Goal: Task Accomplishment & Management: Use online tool/utility

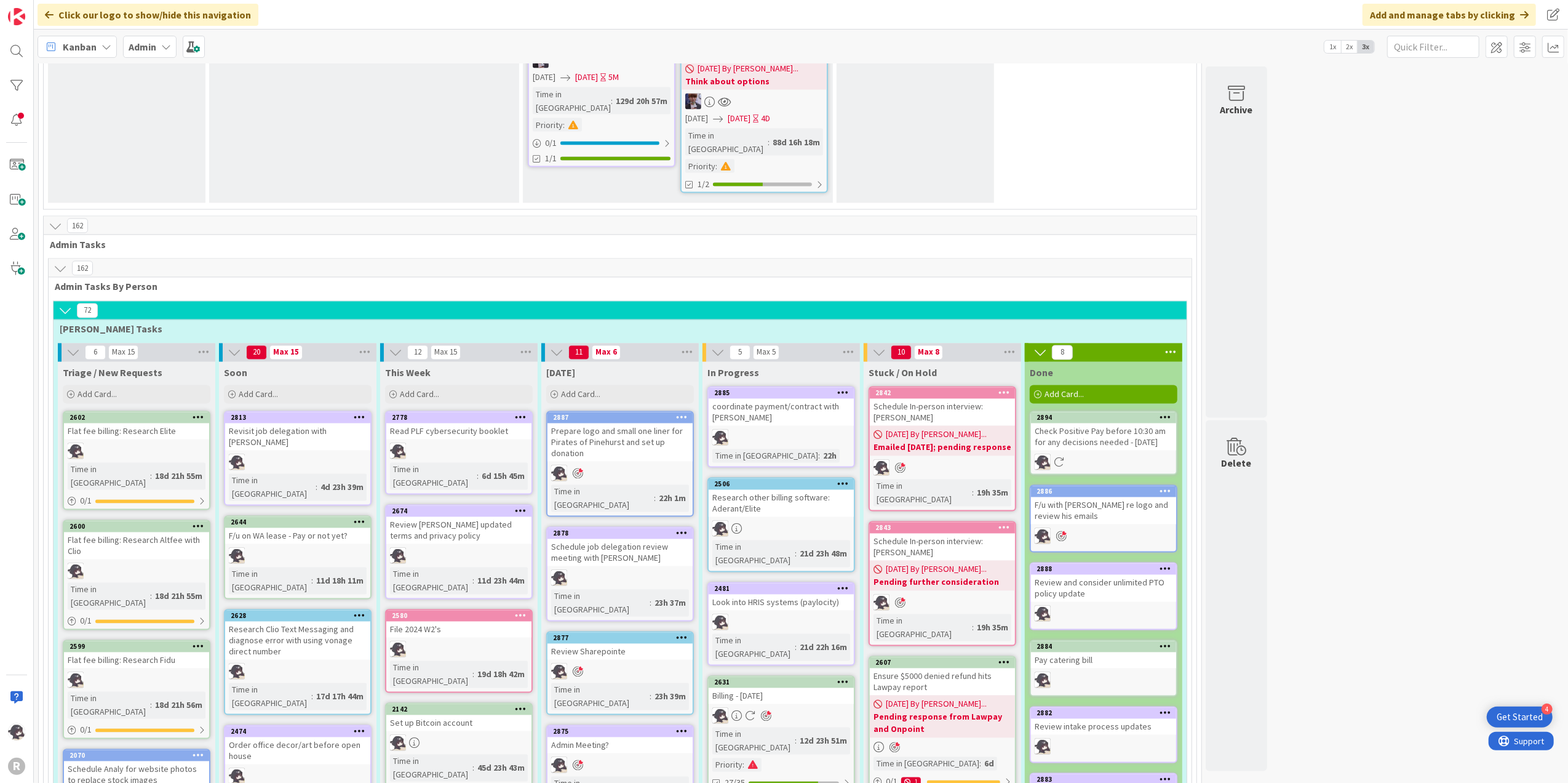
scroll to position [2167, 0]
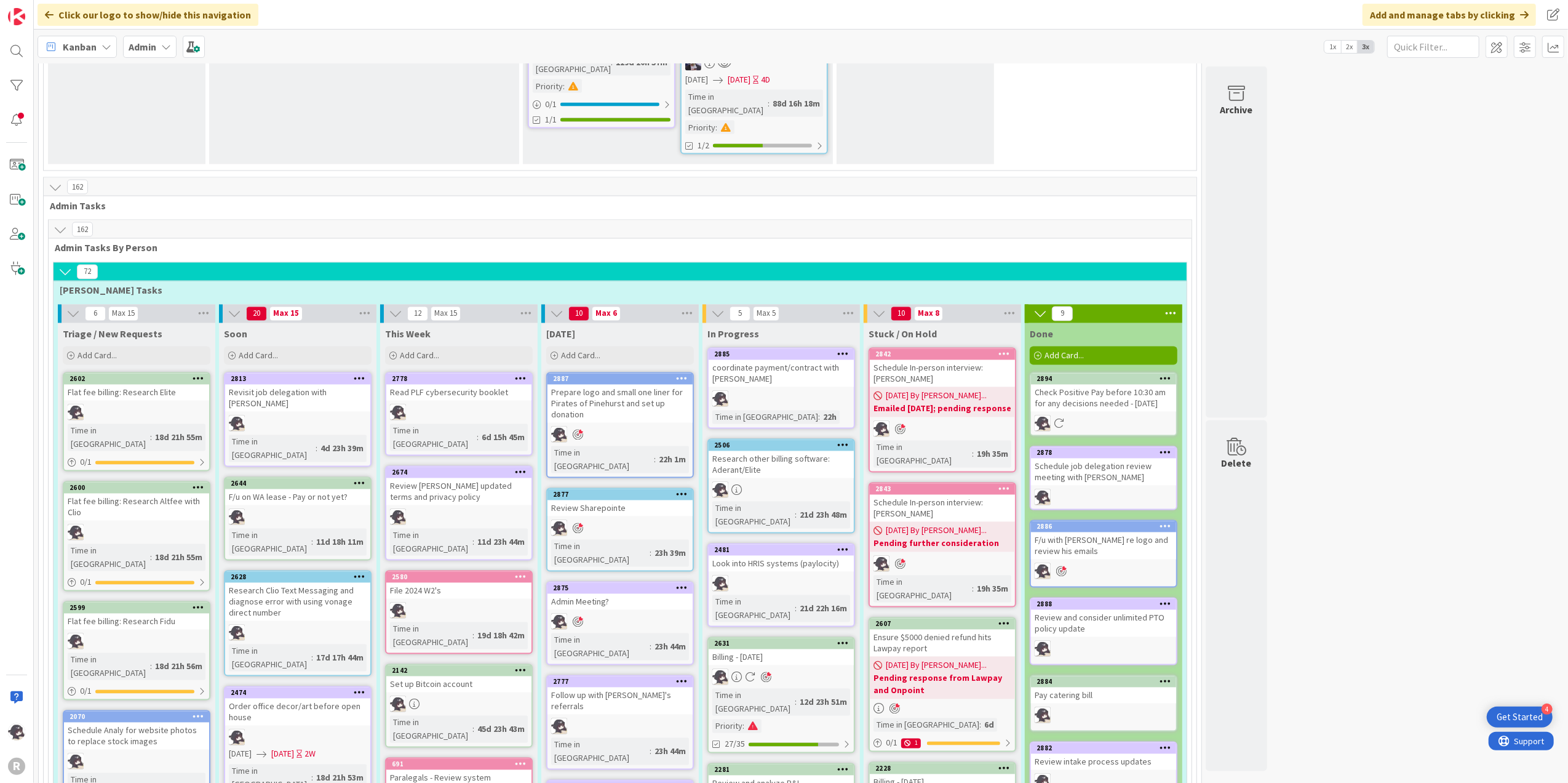
click at [681, 490] on icon at bounding box center [682, 494] width 11 height 9
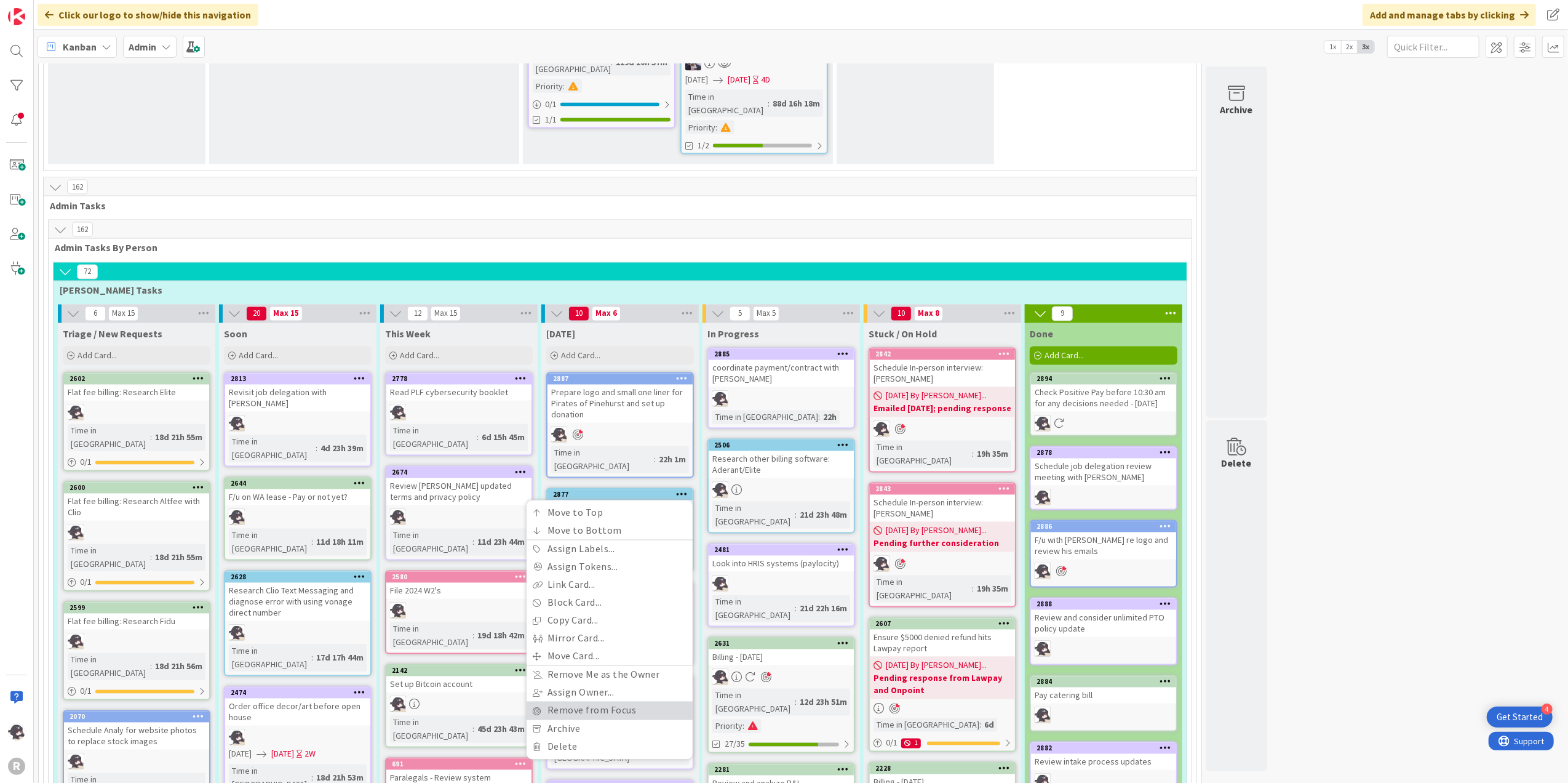
click at [603, 702] on link "Remove from Focus" at bounding box center [610, 710] width 167 height 18
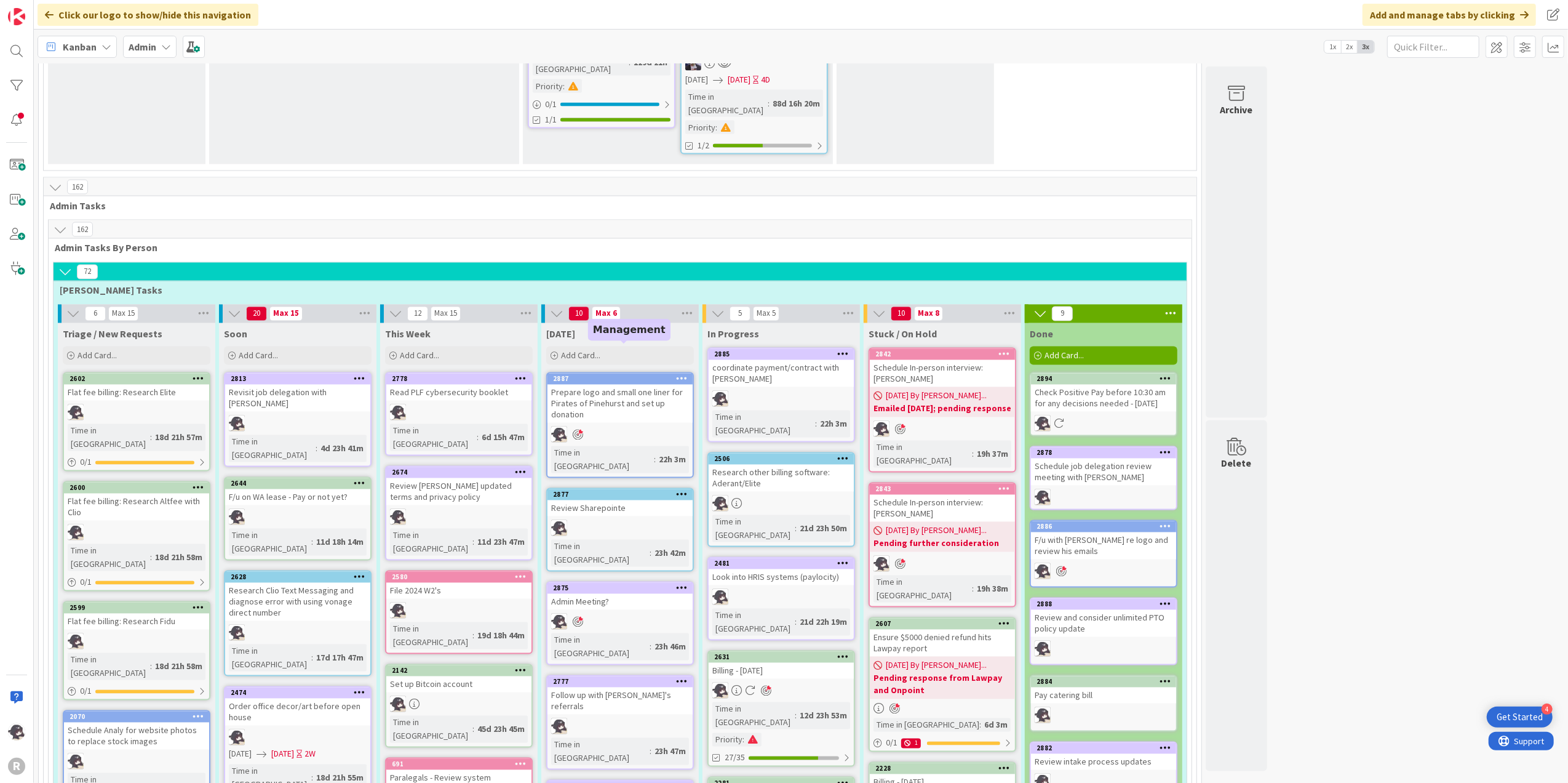
click at [613, 584] on div "2875" at bounding box center [624, 588] width 140 height 9
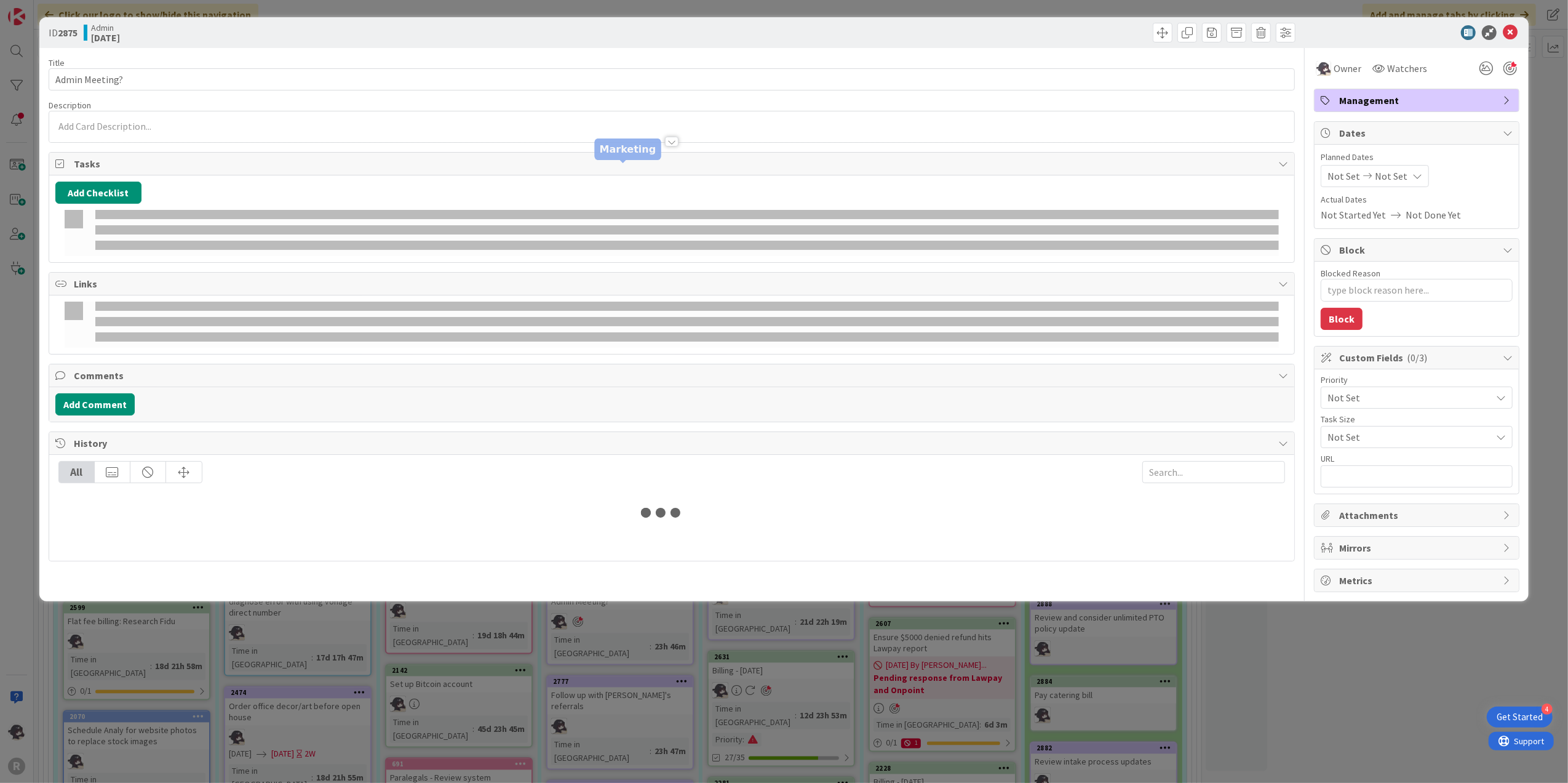
type textarea "x"
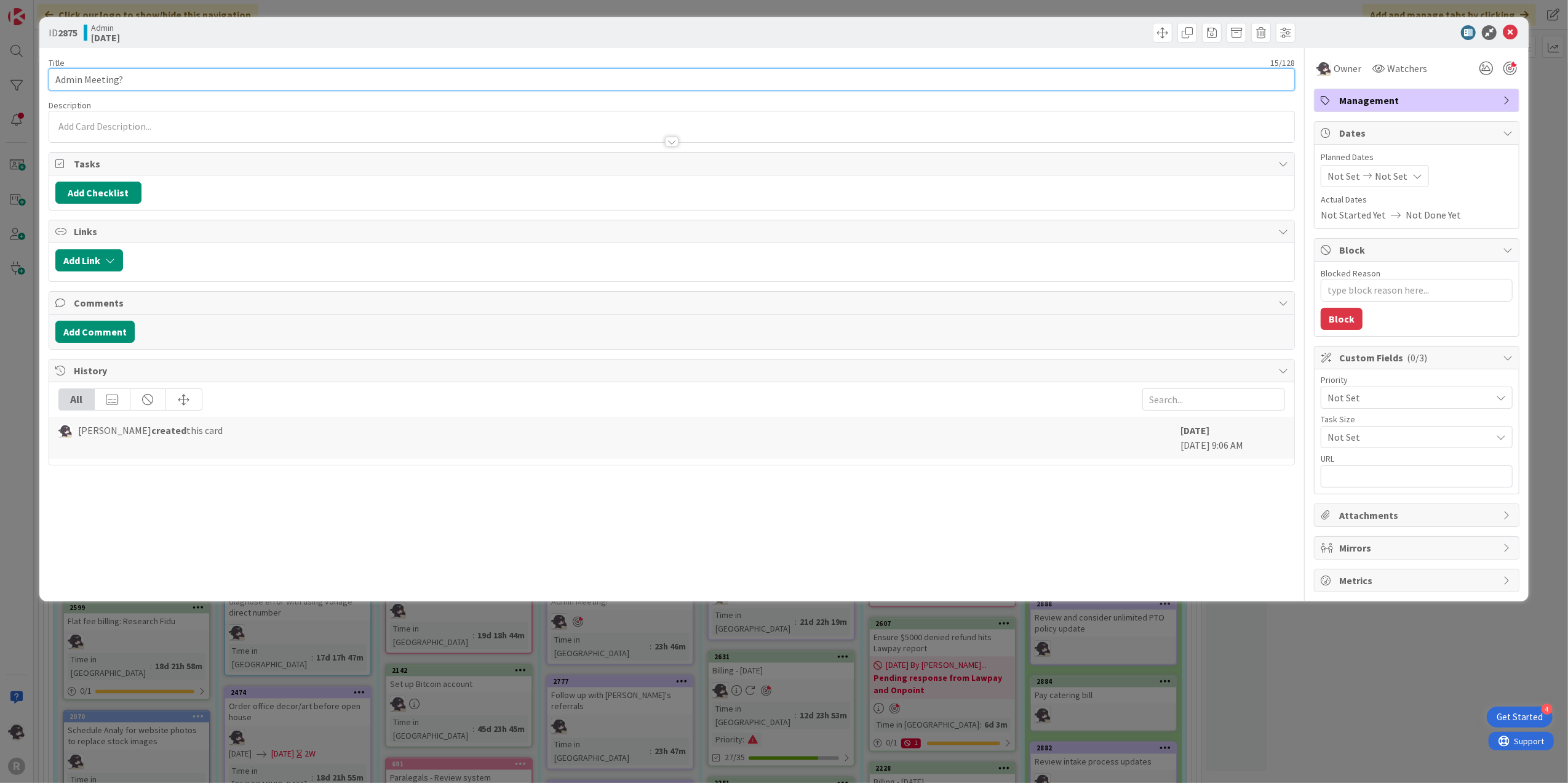
click at [138, 78] on input "Admin Meeting?" at bounding box center [672, 79] width 1247 height 22
type input "Admin Meeting?"
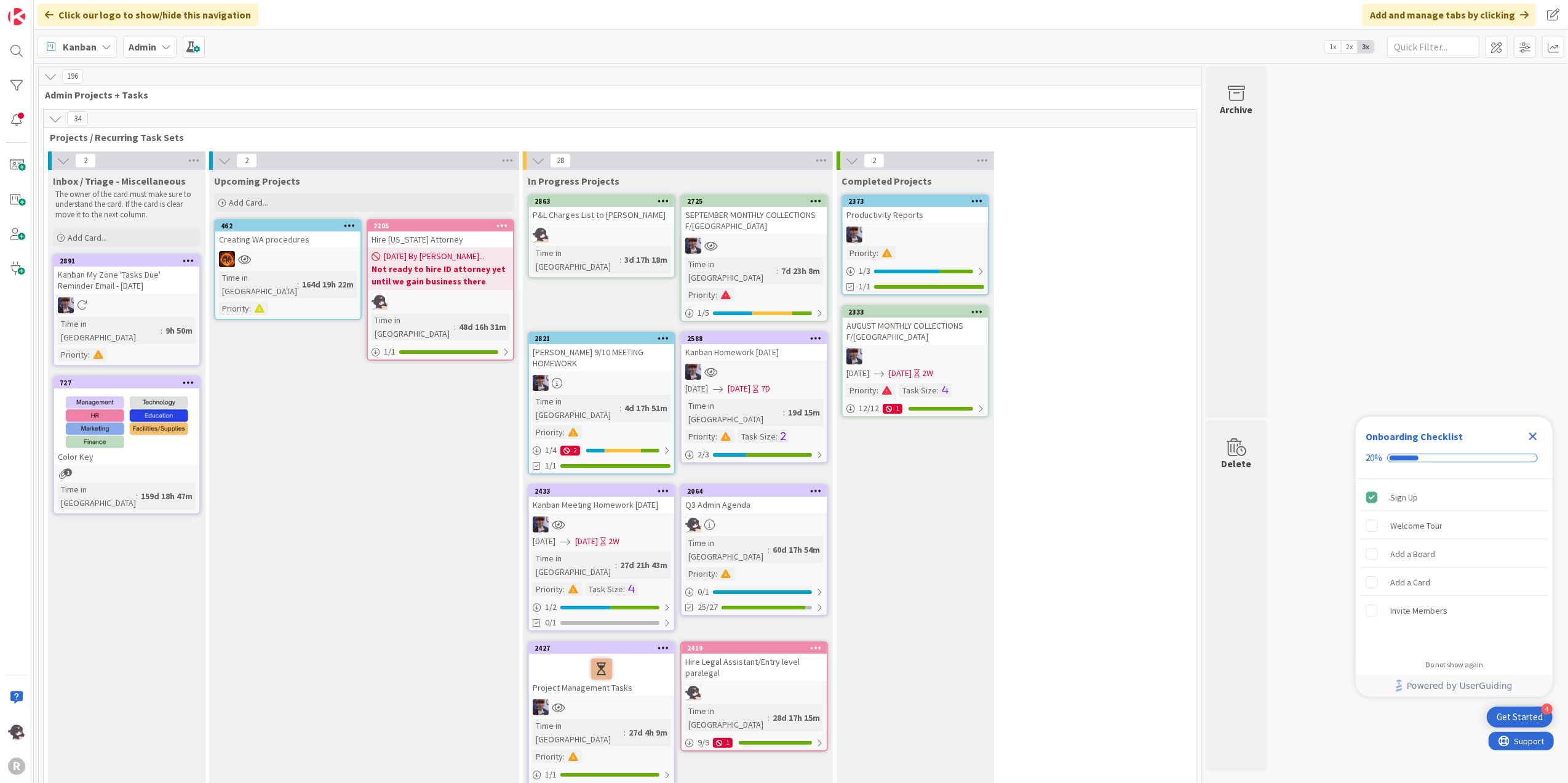
click at [1535, 432] on icon "Close Checklist" at bounding box center [1534, 436] width 15 height 15
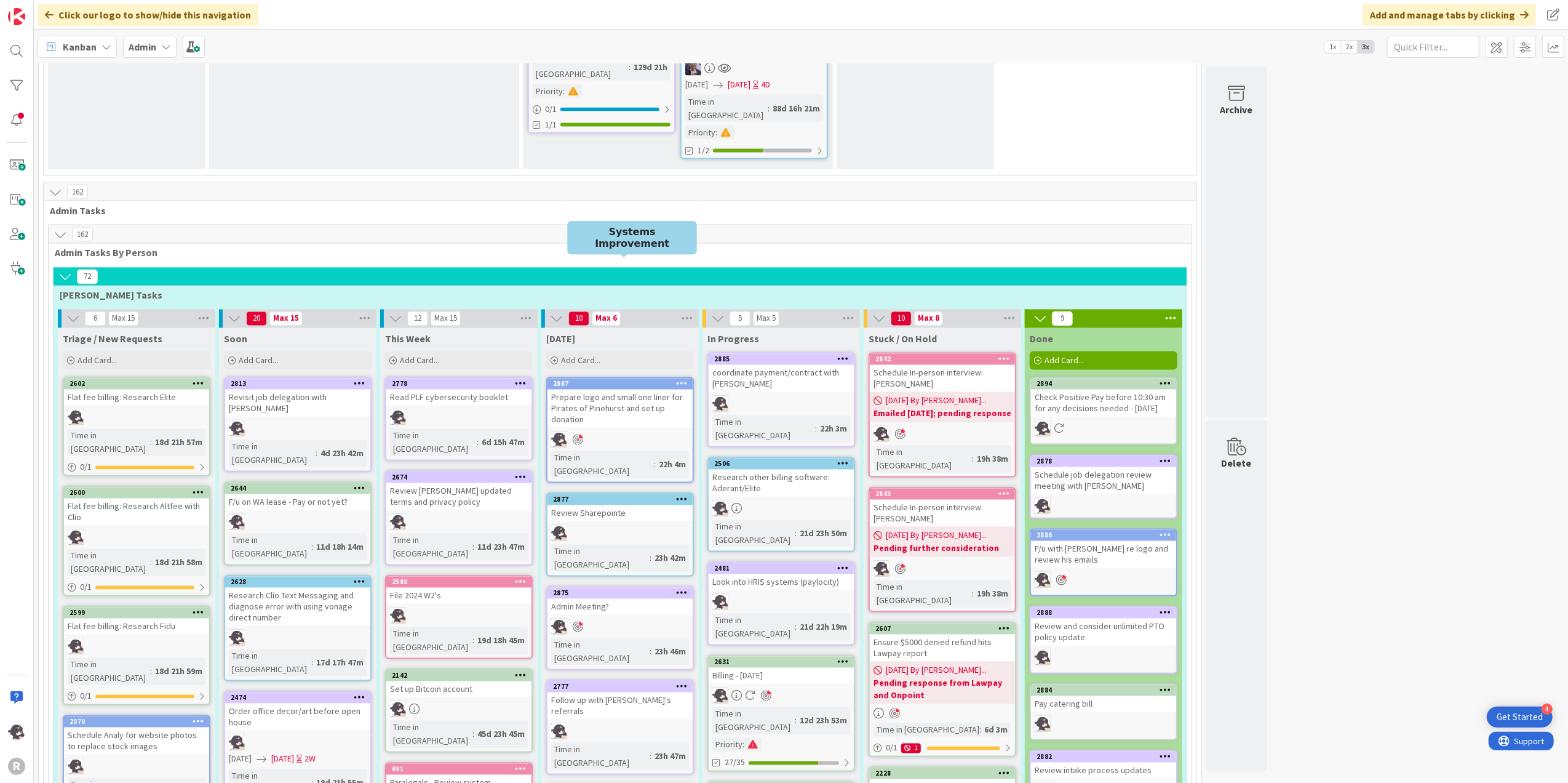
scroll to position [2134, 0]
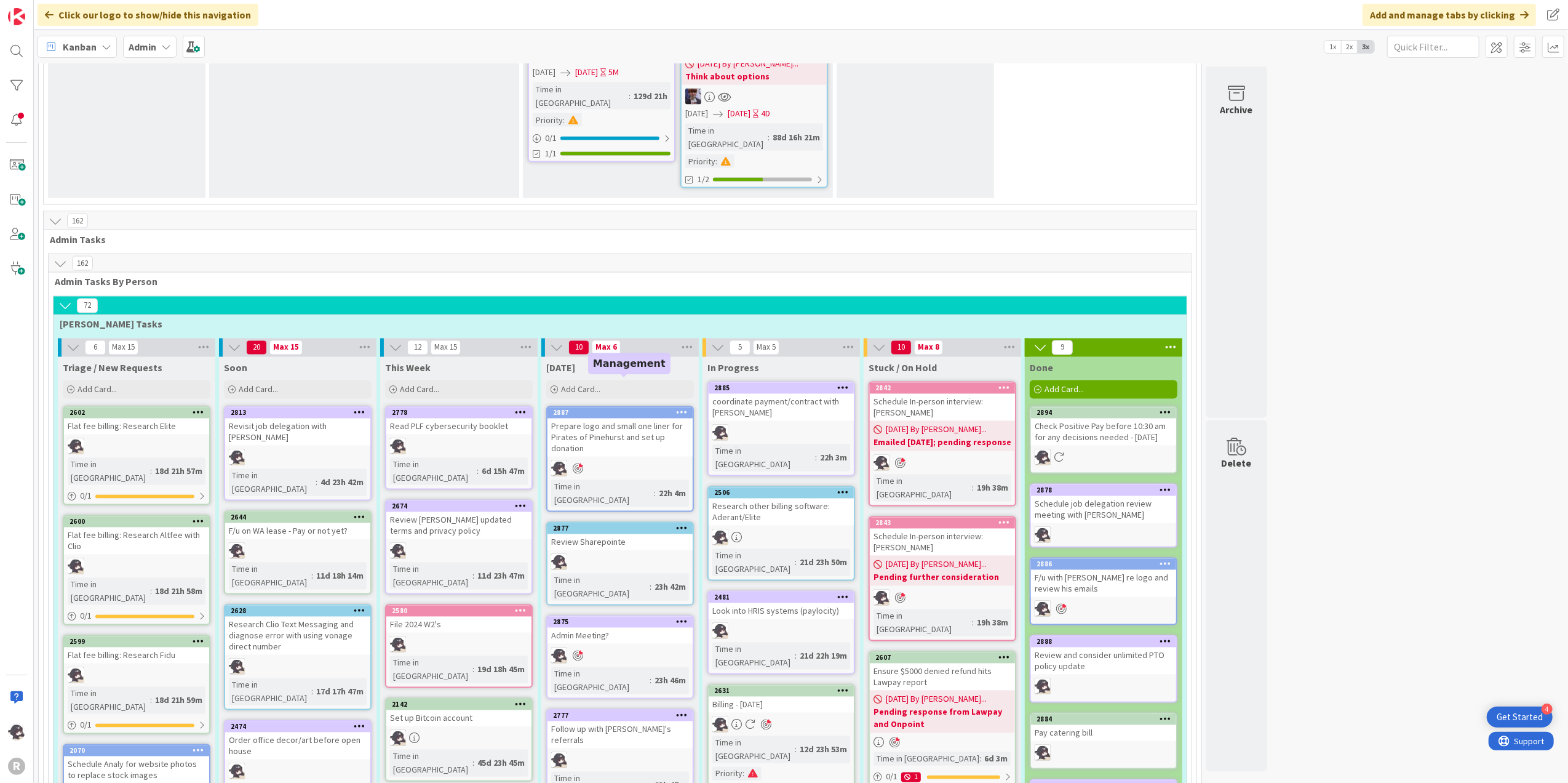
click at [632, 618] on div "2875" at bounding box center [624, 622] width 140 height 9
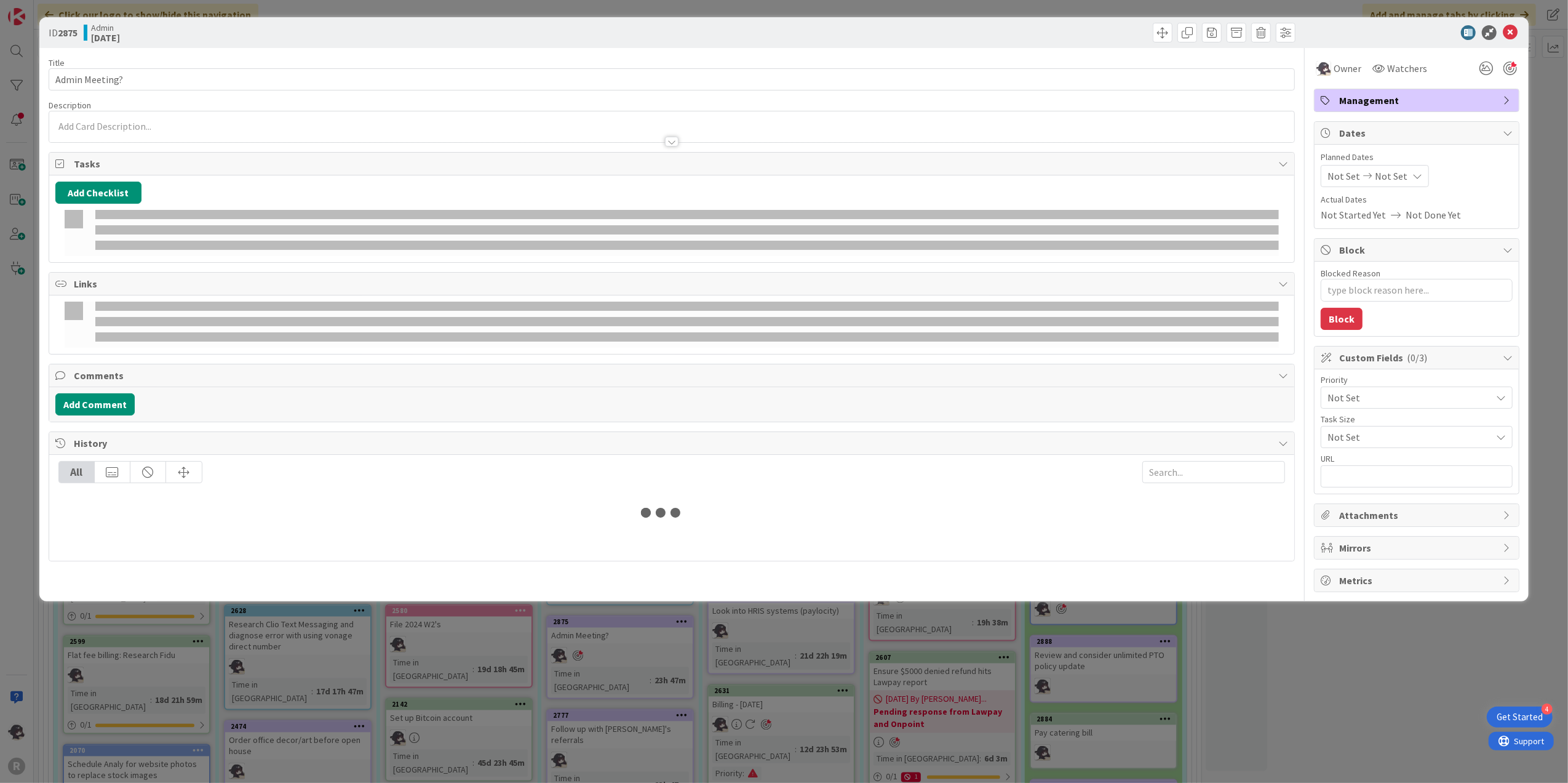
type textarea "x"
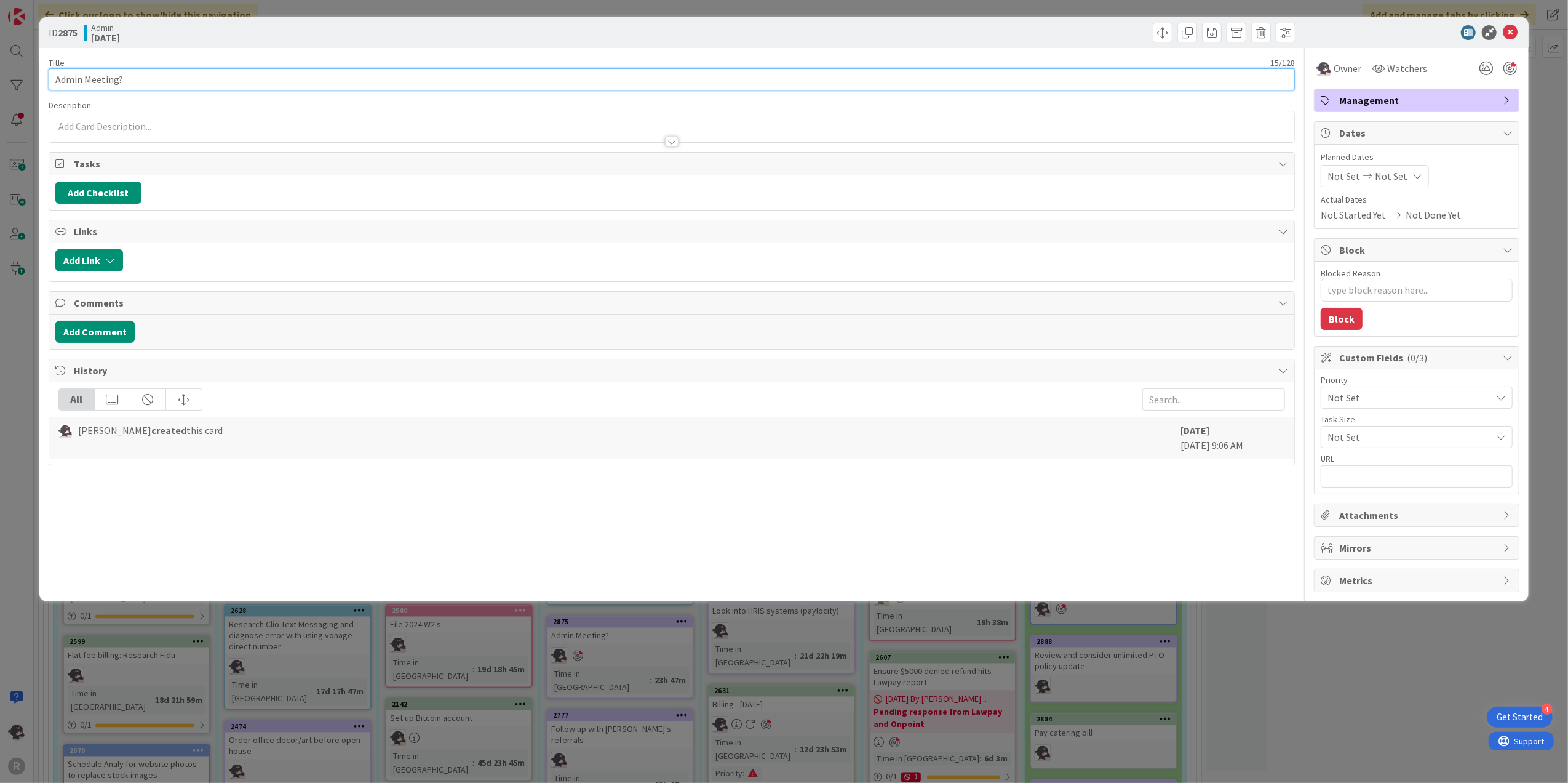
click at [145, 85] on input "Admin Meeting?" at bounding box center [672, 79] width 1247 height 22
type input "Admin Meeting"
type textarea "x"
type input "Admin Meeting"
click at [422, 129] on div "[PERSON_NAME] just joined" at bounding box center [672, 127] width 1246 height 31
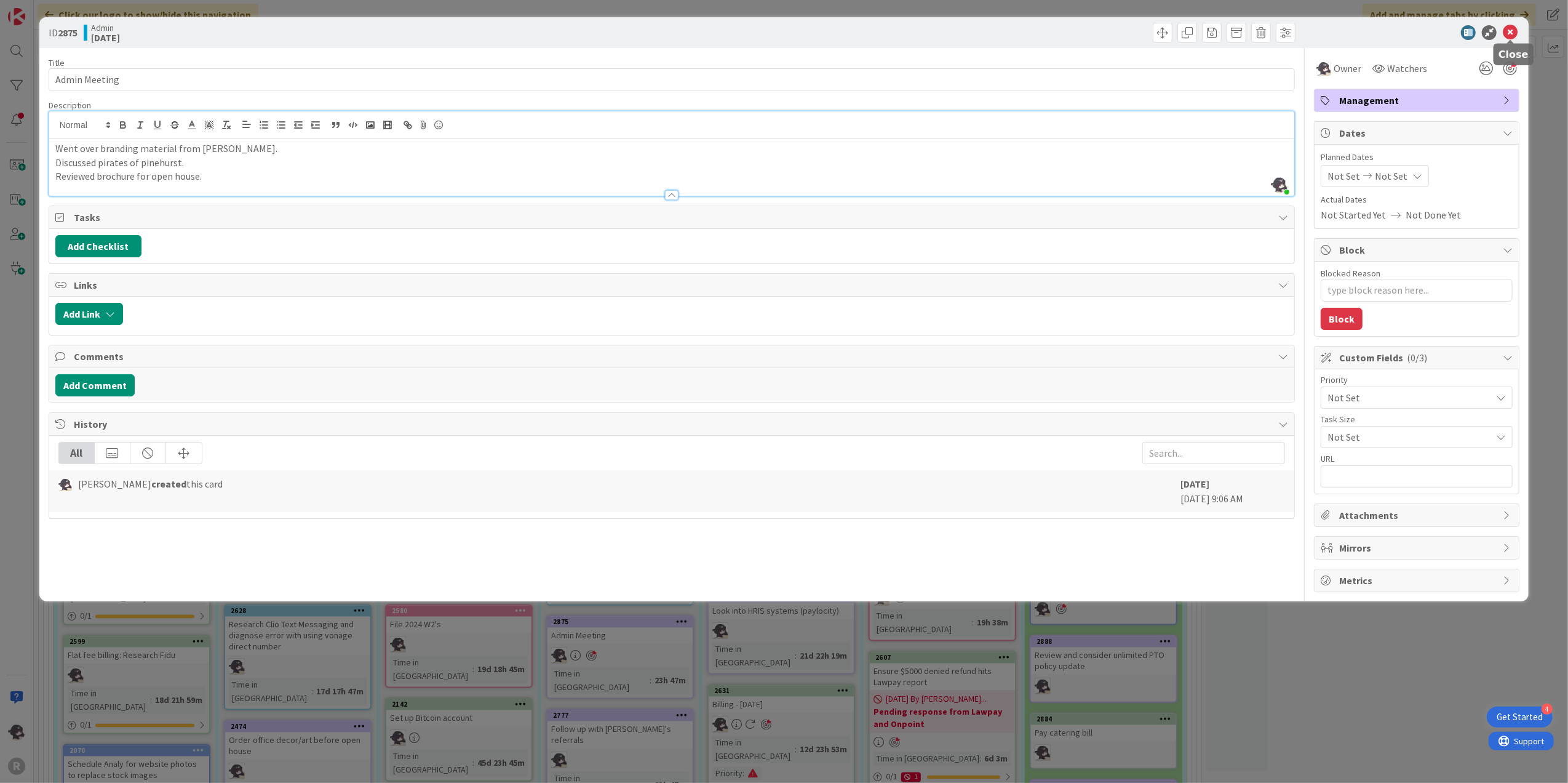
click at [1511, 32] on icon at bounding box center [1510, 33] width 15 height 15
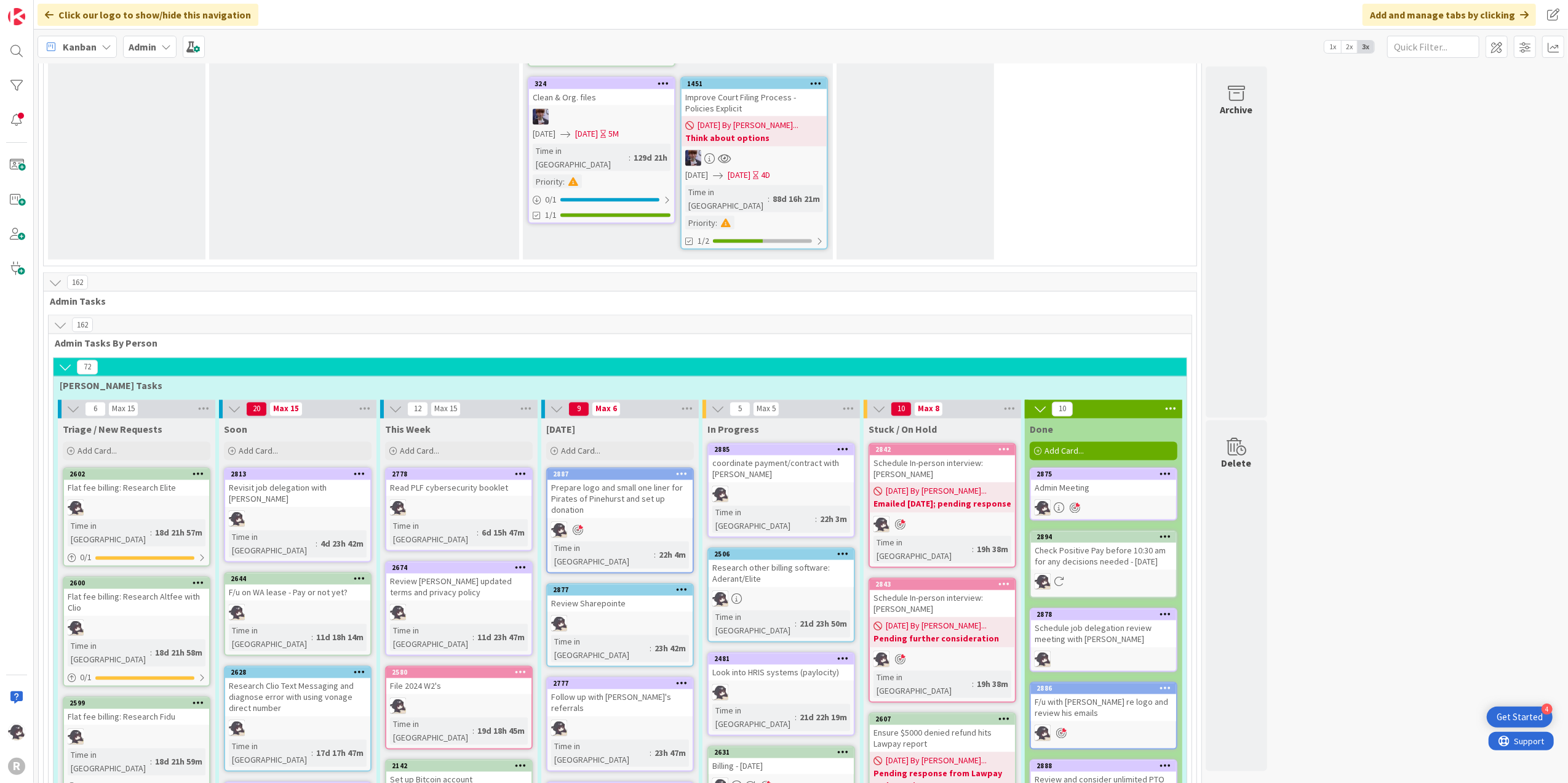
scroll to position [2048, 0]
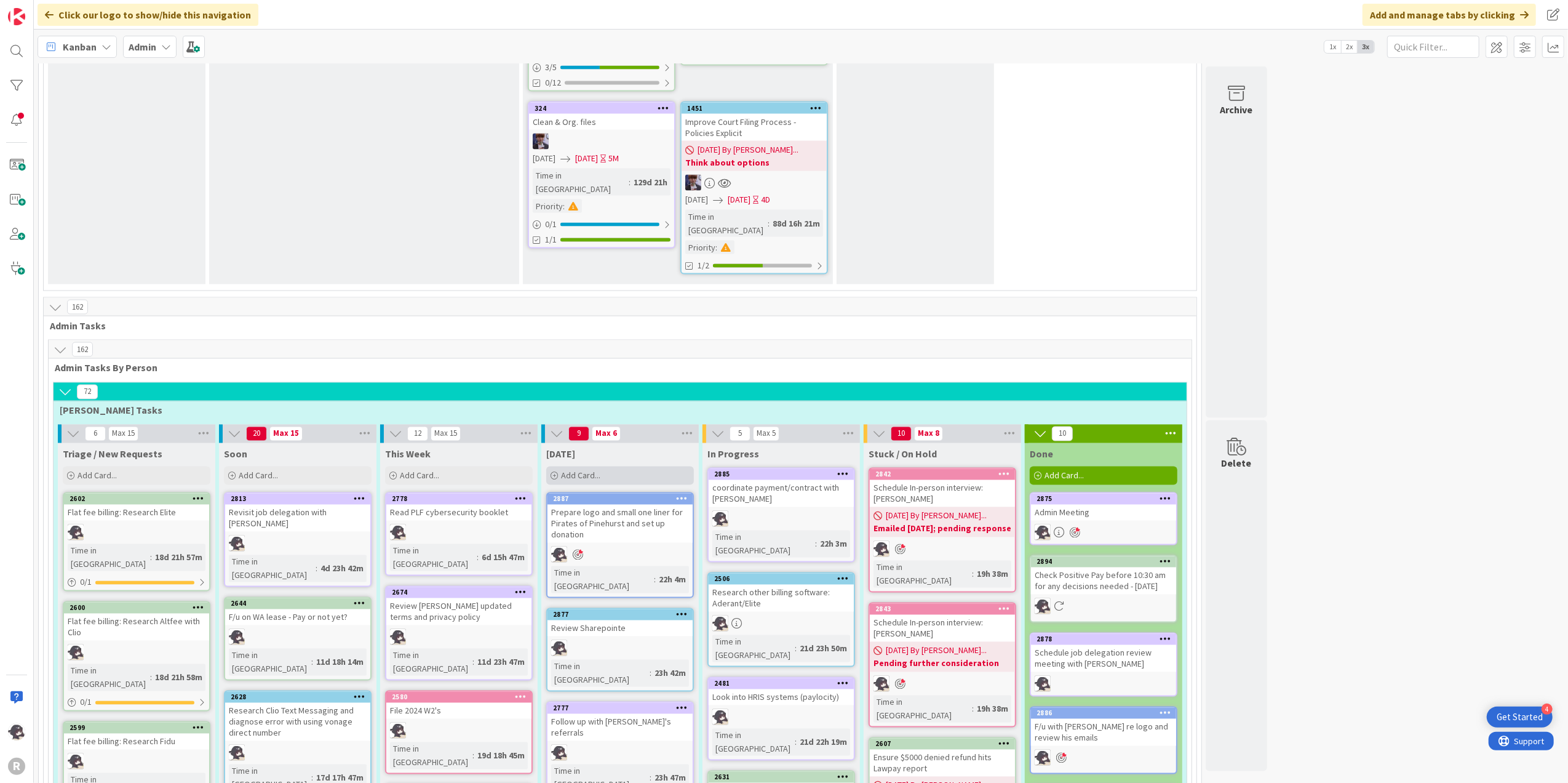
click at [630, 467] on div "Add Card..." at bounding box center [620, 476] width 148 height 19
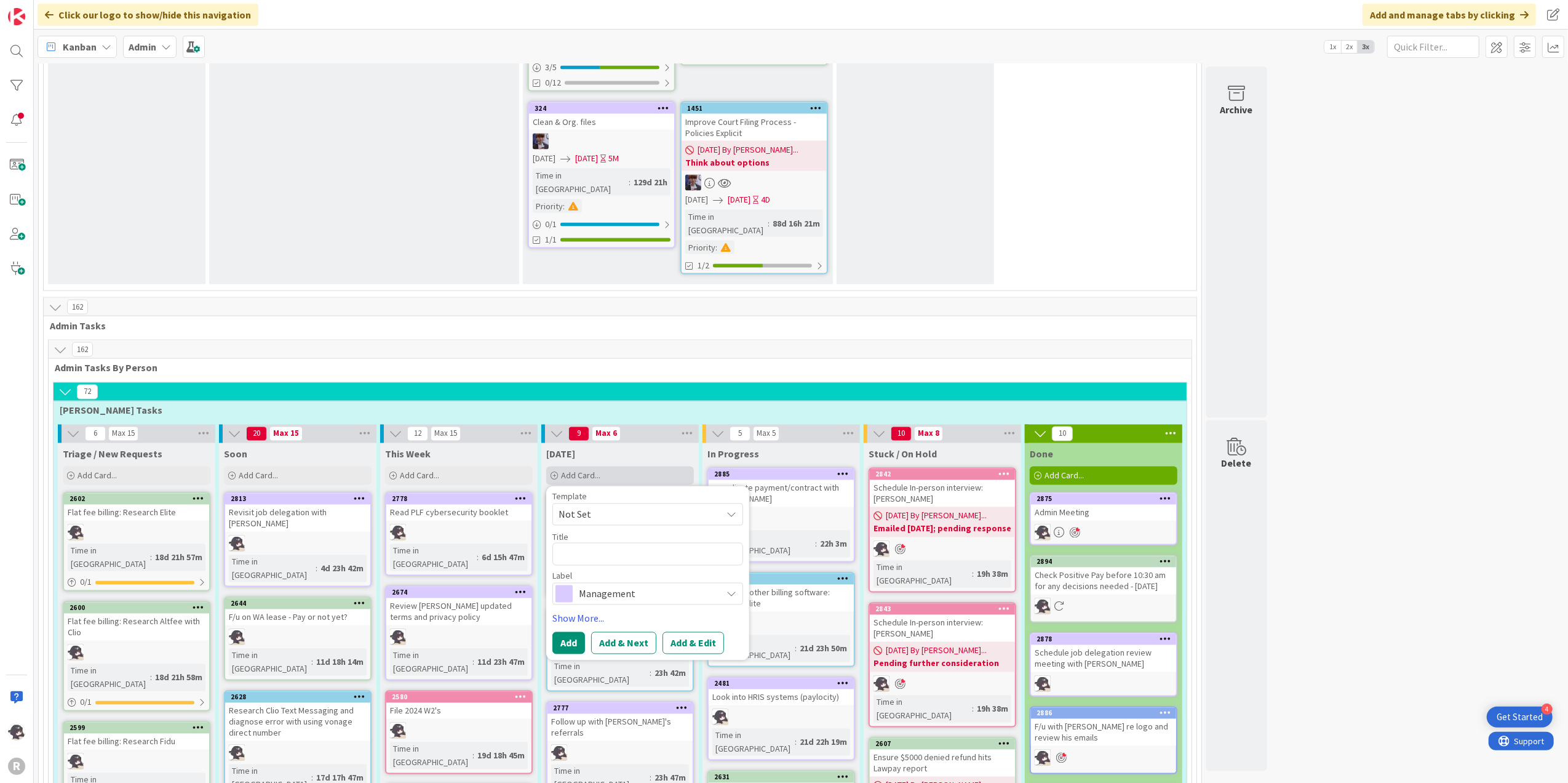
type textarea "x"
type textarea "re"
type textarea "x"
type textarea "rev"
type textarea "x"
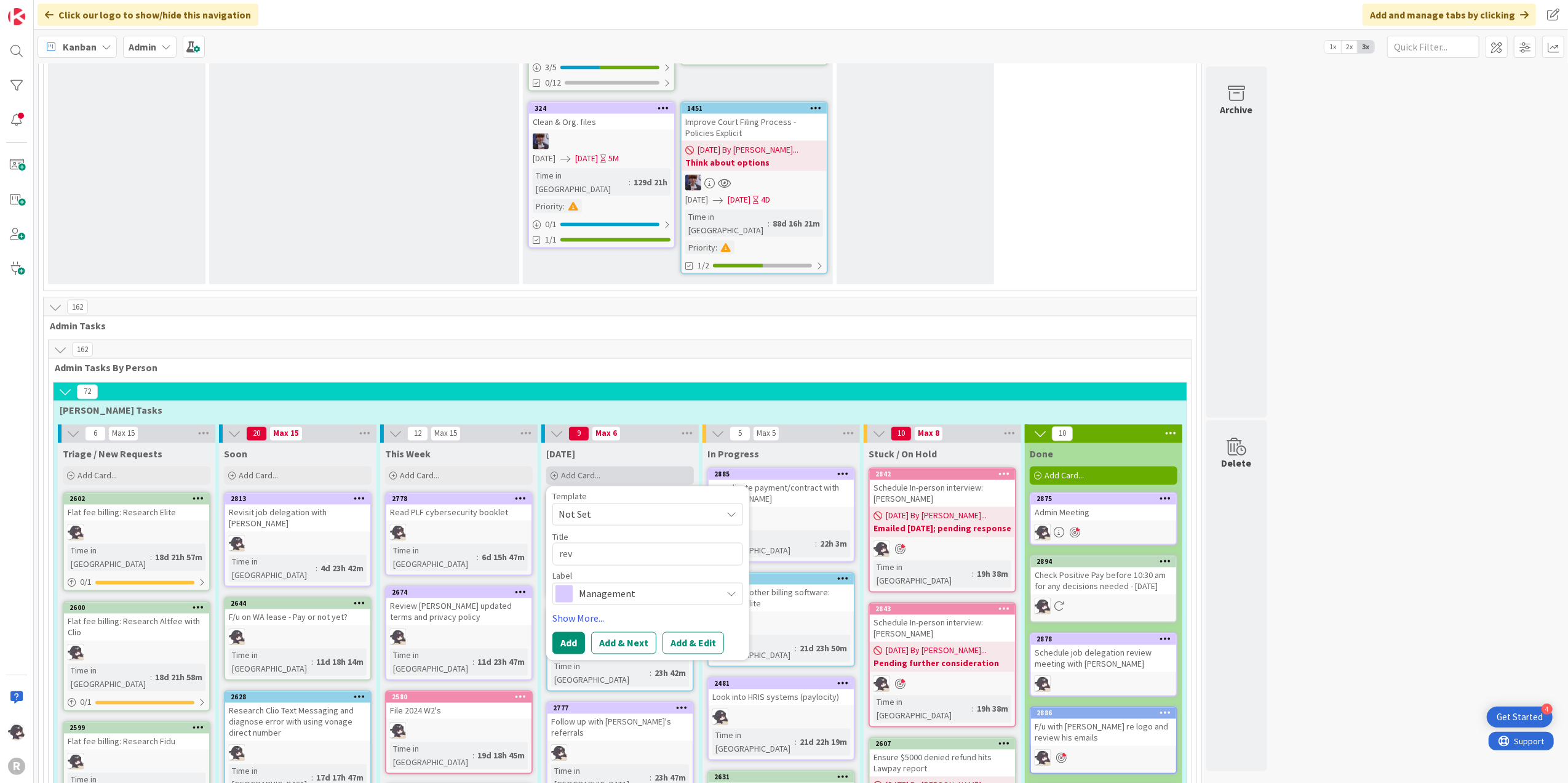
type textarea "revi"
type textarea "x"
type textarea "revie"
type textarea "x"
type textarea "review"
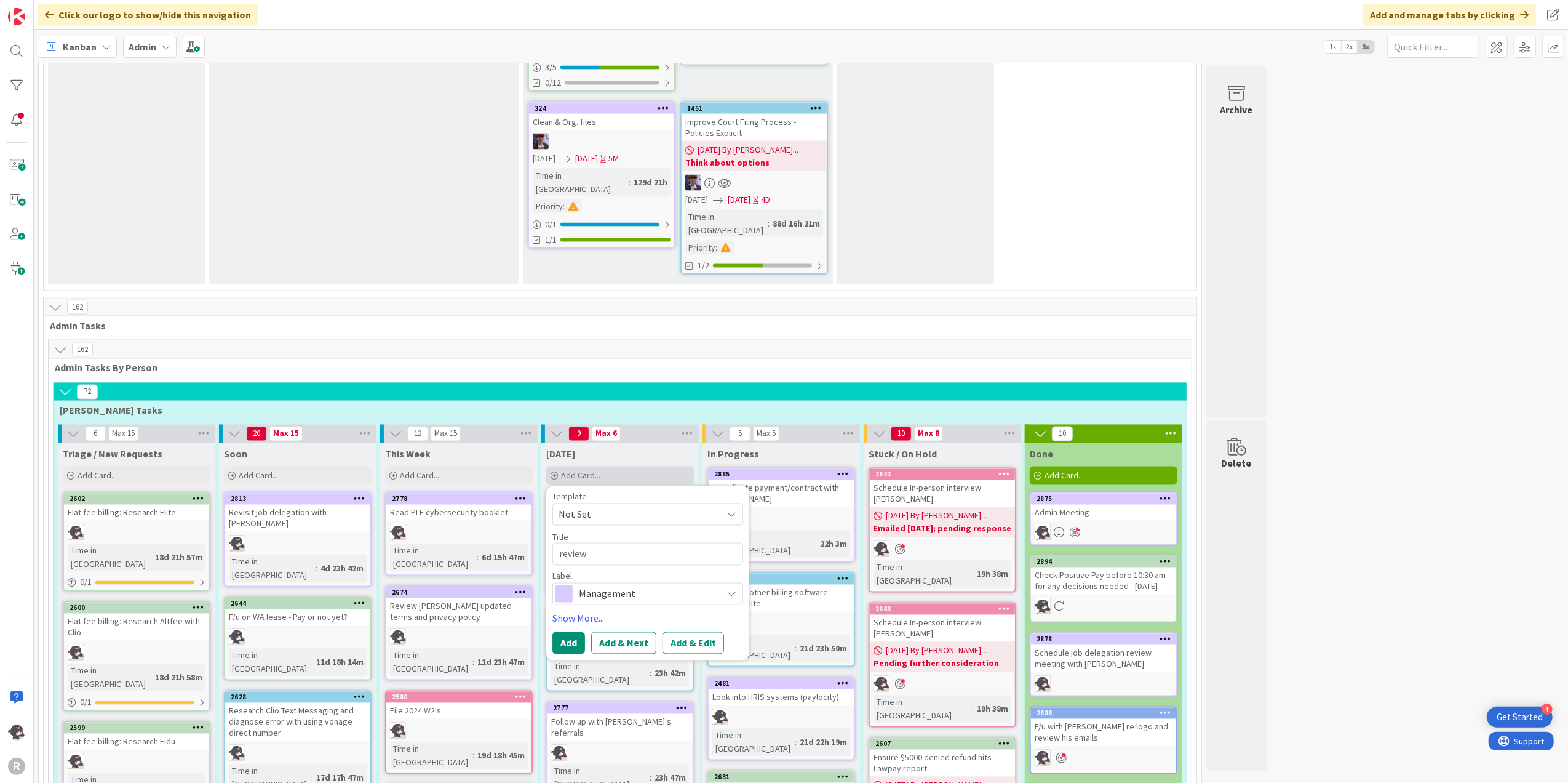
type textarea "x"
type textarea "review"
type textarea "x"
type textarea "review A"
type textarea "x"
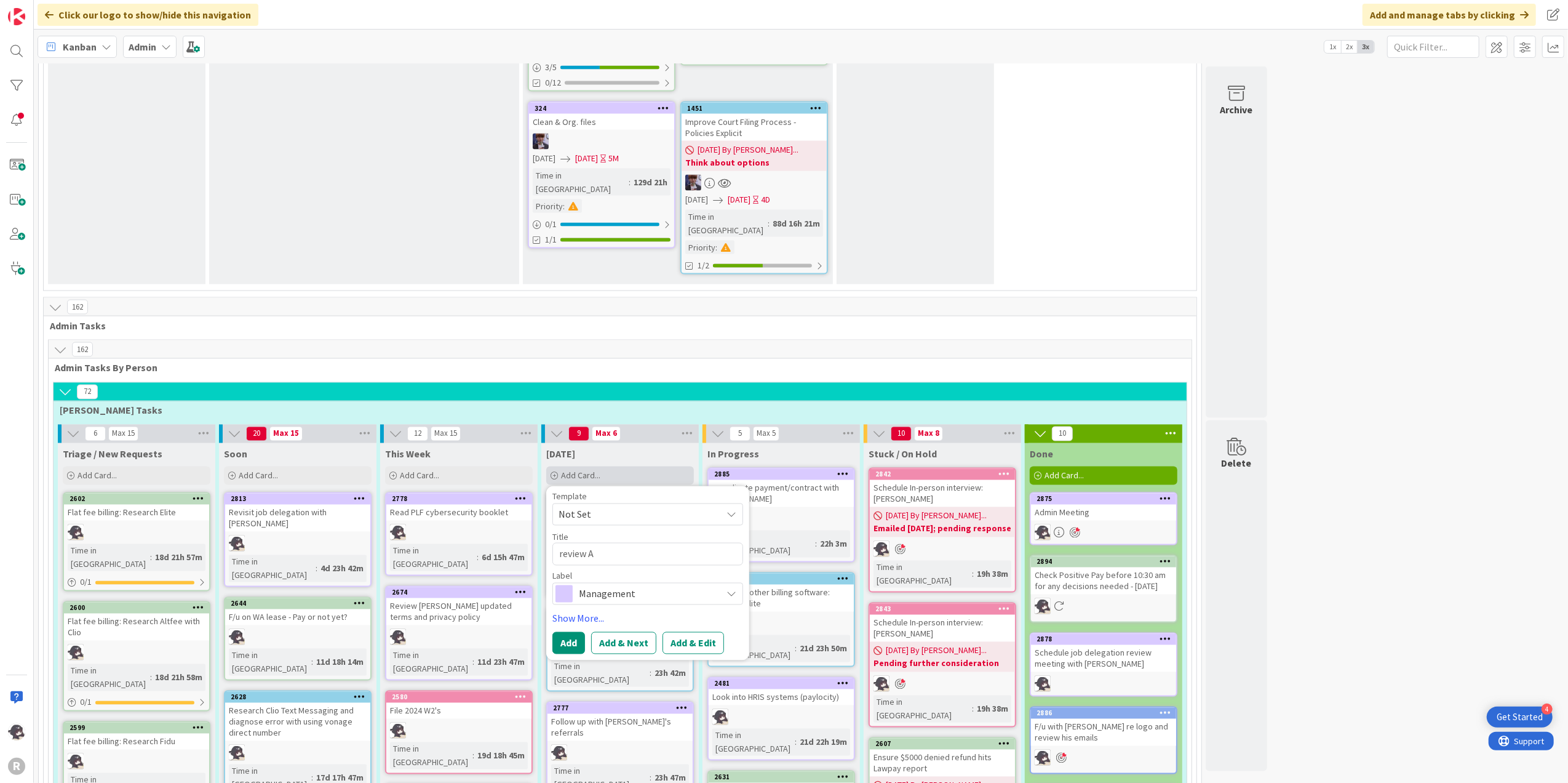
type textarea "review Ag"
type textarea "x"
type textarea "review Agi"
type textarea "x"
type textarea "review Agil"
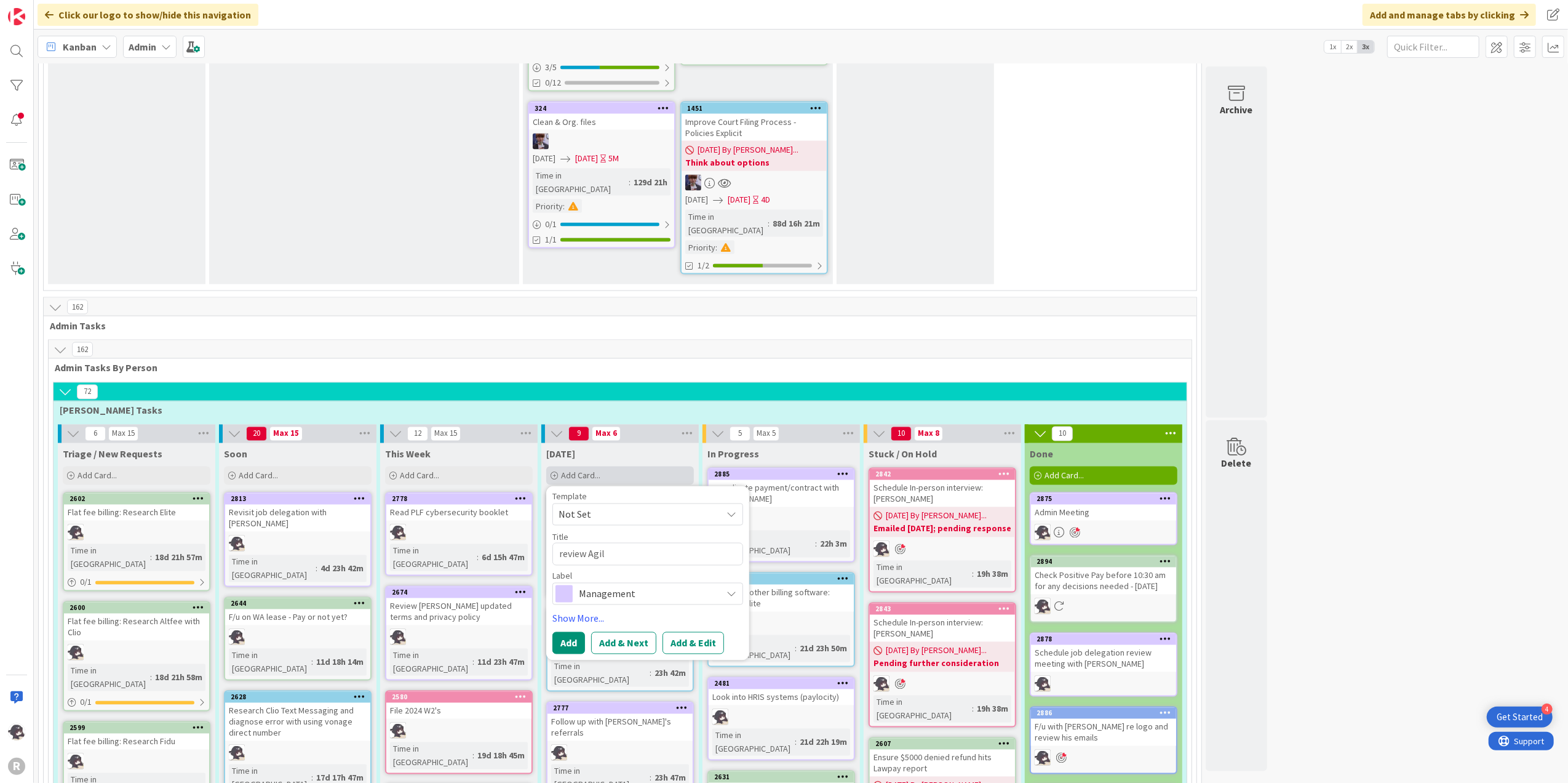
type textarea "x"
type textarea "review Agile"
type textarea "x"
type textarea "review Agile"
type textarea "x"
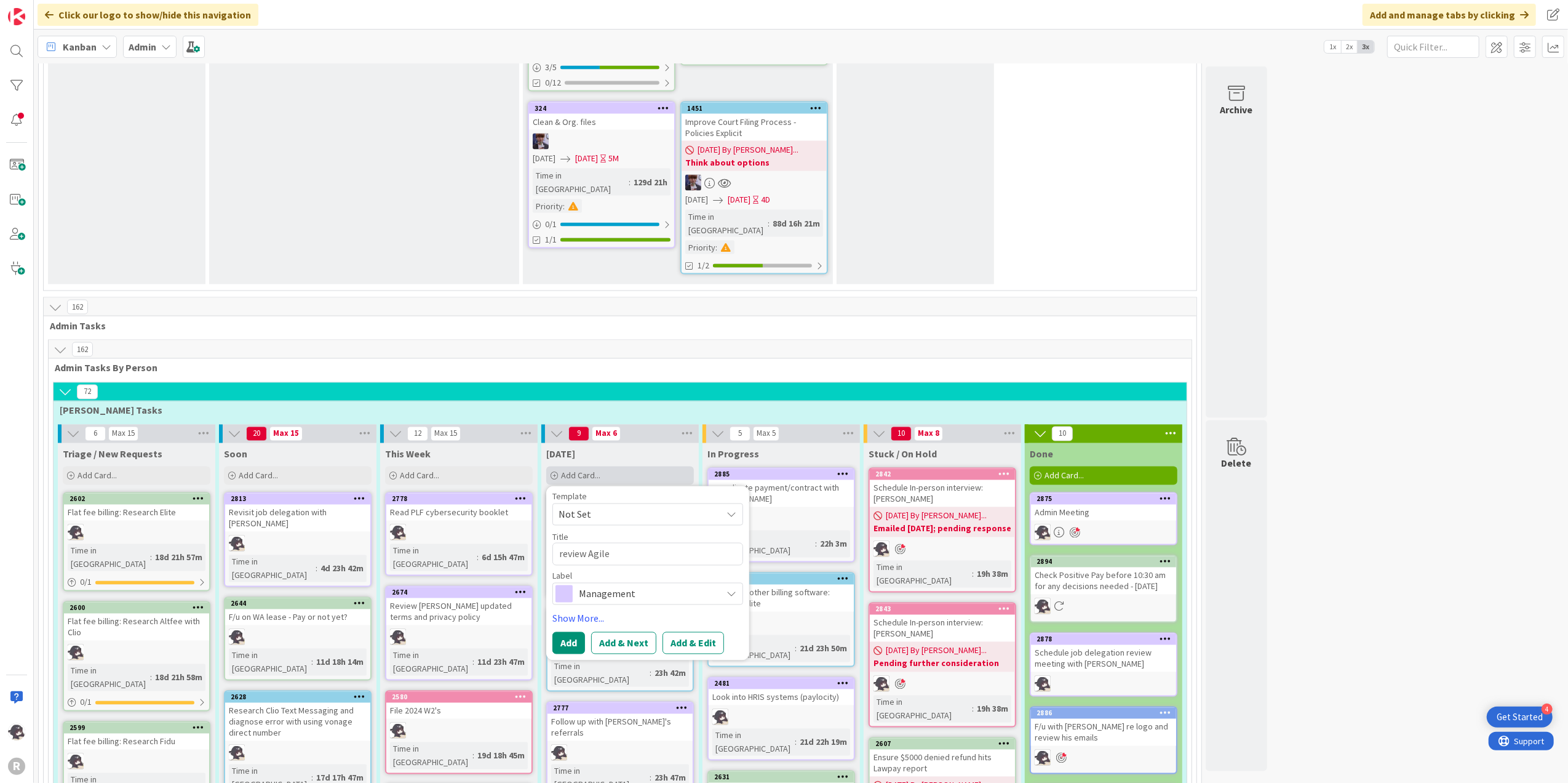
type textarea "review Agile a"
type textarea "x"
type textarea "review Agile at"
type textarea "x"
type textarea "review Agile atto"
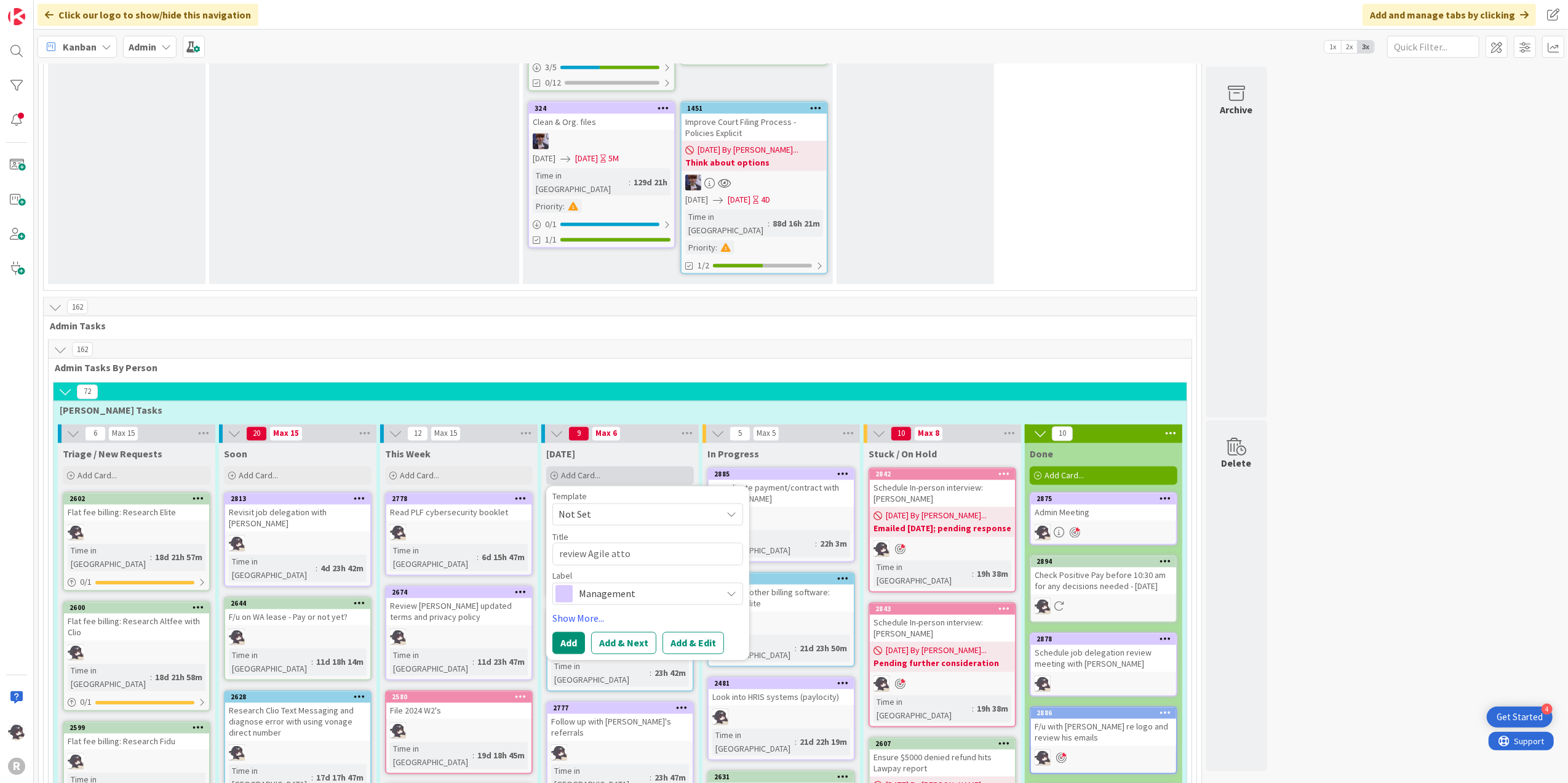
type textarea "x"
type textarea "review Agile attor"
type textarea "x"
type textarea "review Agile attorn"
type textarea "x"
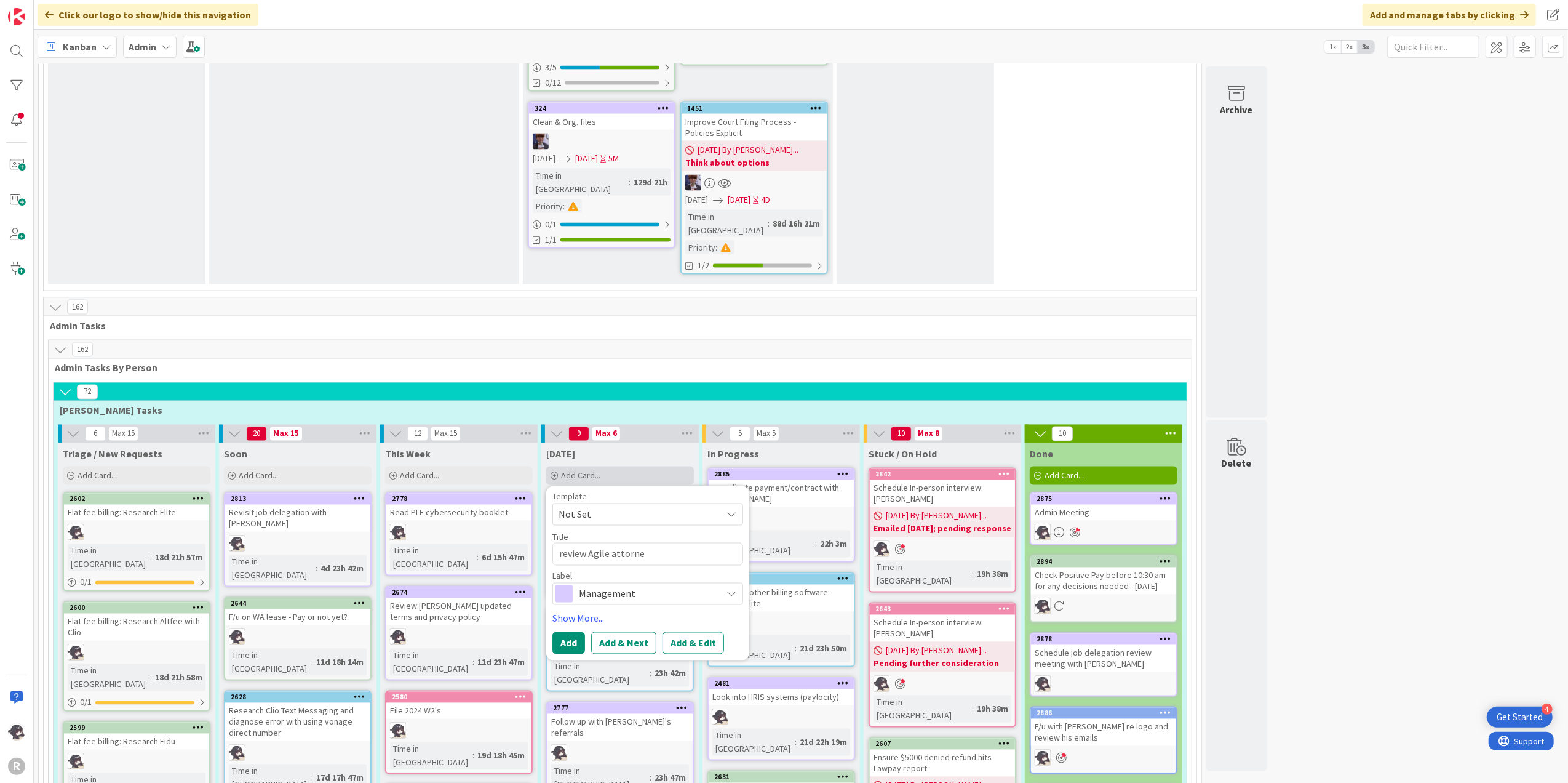
type textarea "review Agile attorney"
type textarea "x"
type textarea "review Agile attorney"
type textarea "x"
type textarea "review Agile attorney i"
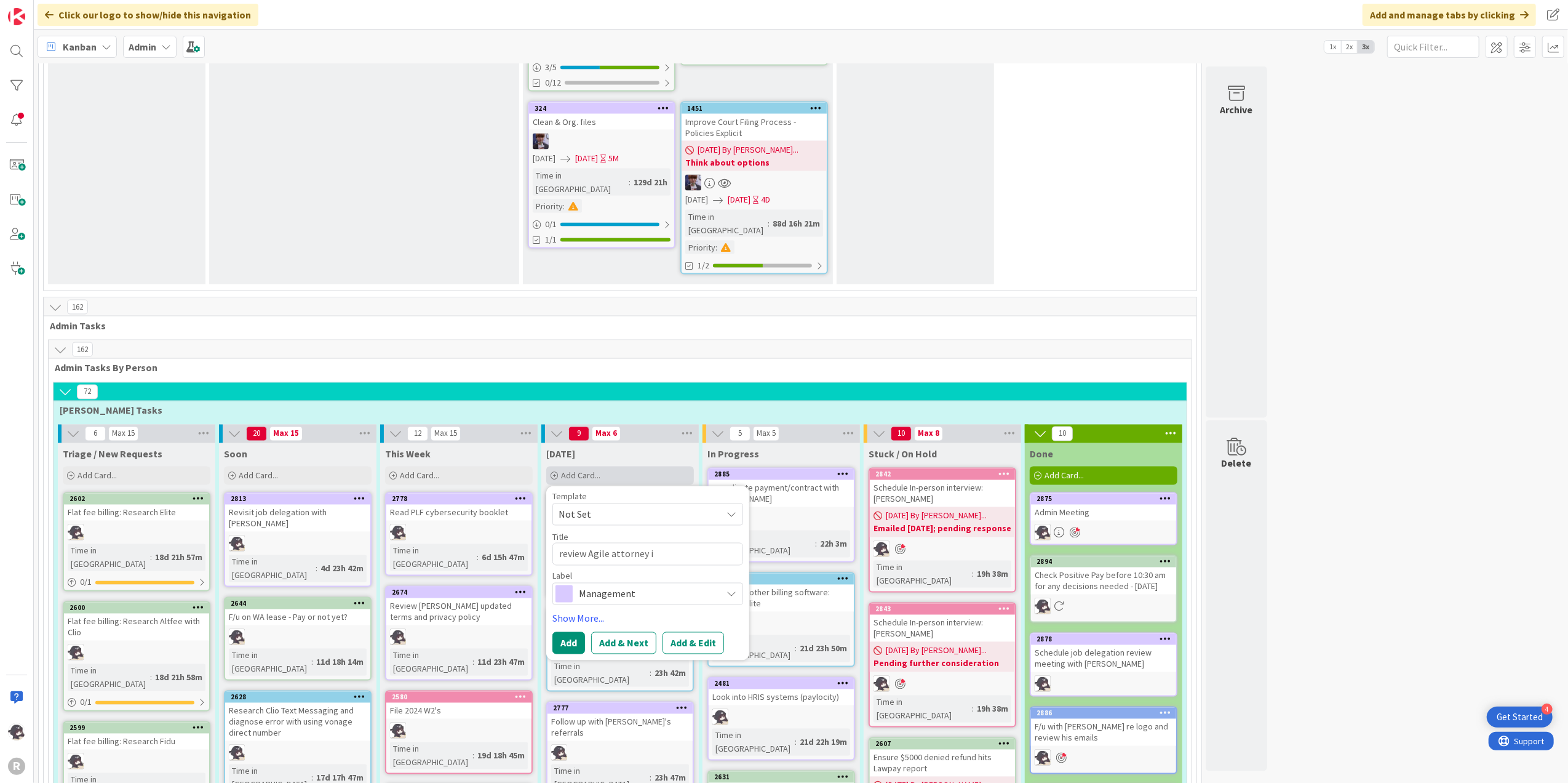
type textarea "x"
type textarea "review Agile attorney in"
type textarea "x"
type textarea "review Agile attorney inc"
type textarea "x"
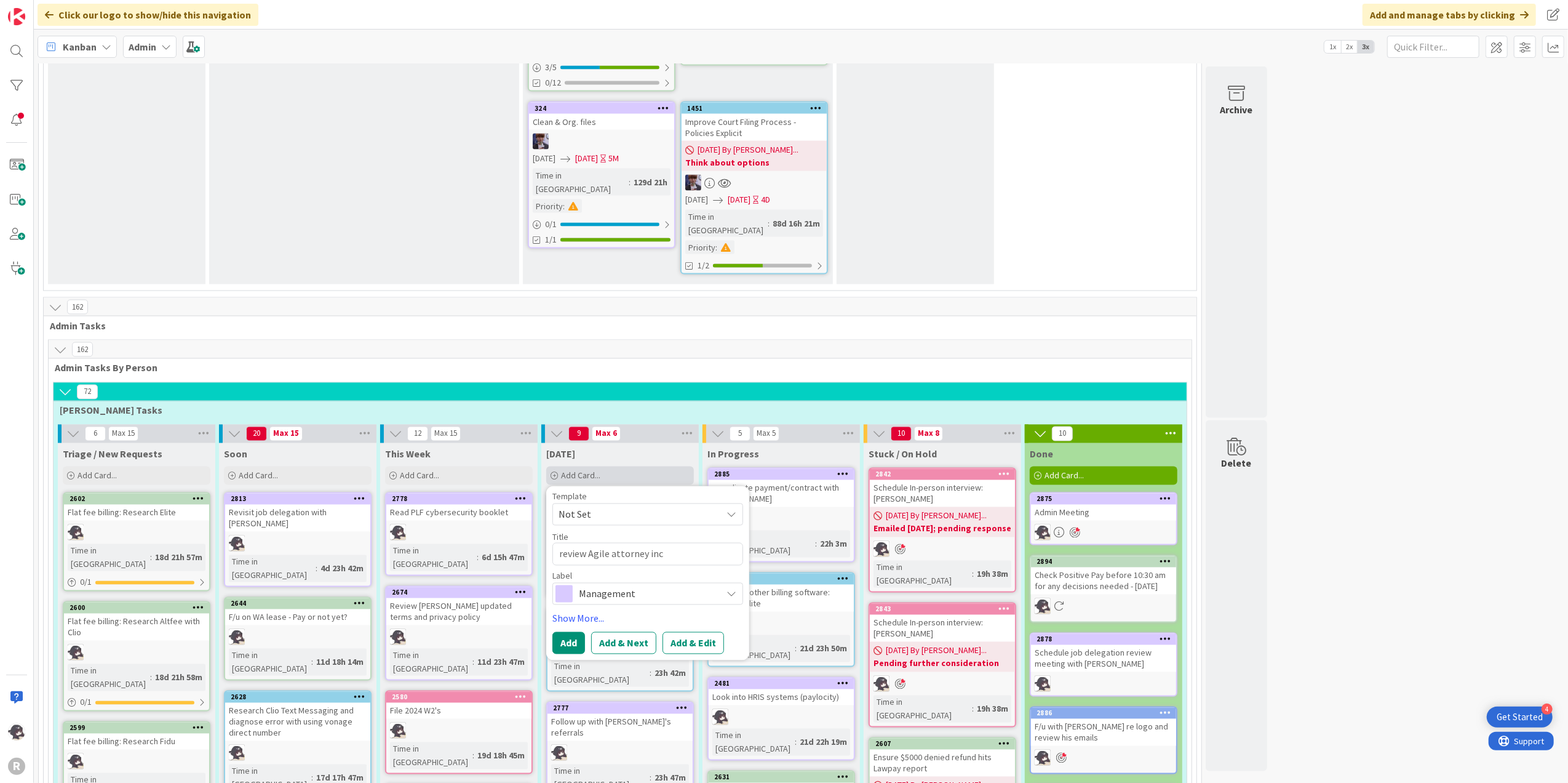
type textarea "review Agile attorney in"
type textarea "x"
type textarea "review Agile attorney inv"
type textarea "x"
type textarea "review Agile attorney invo"
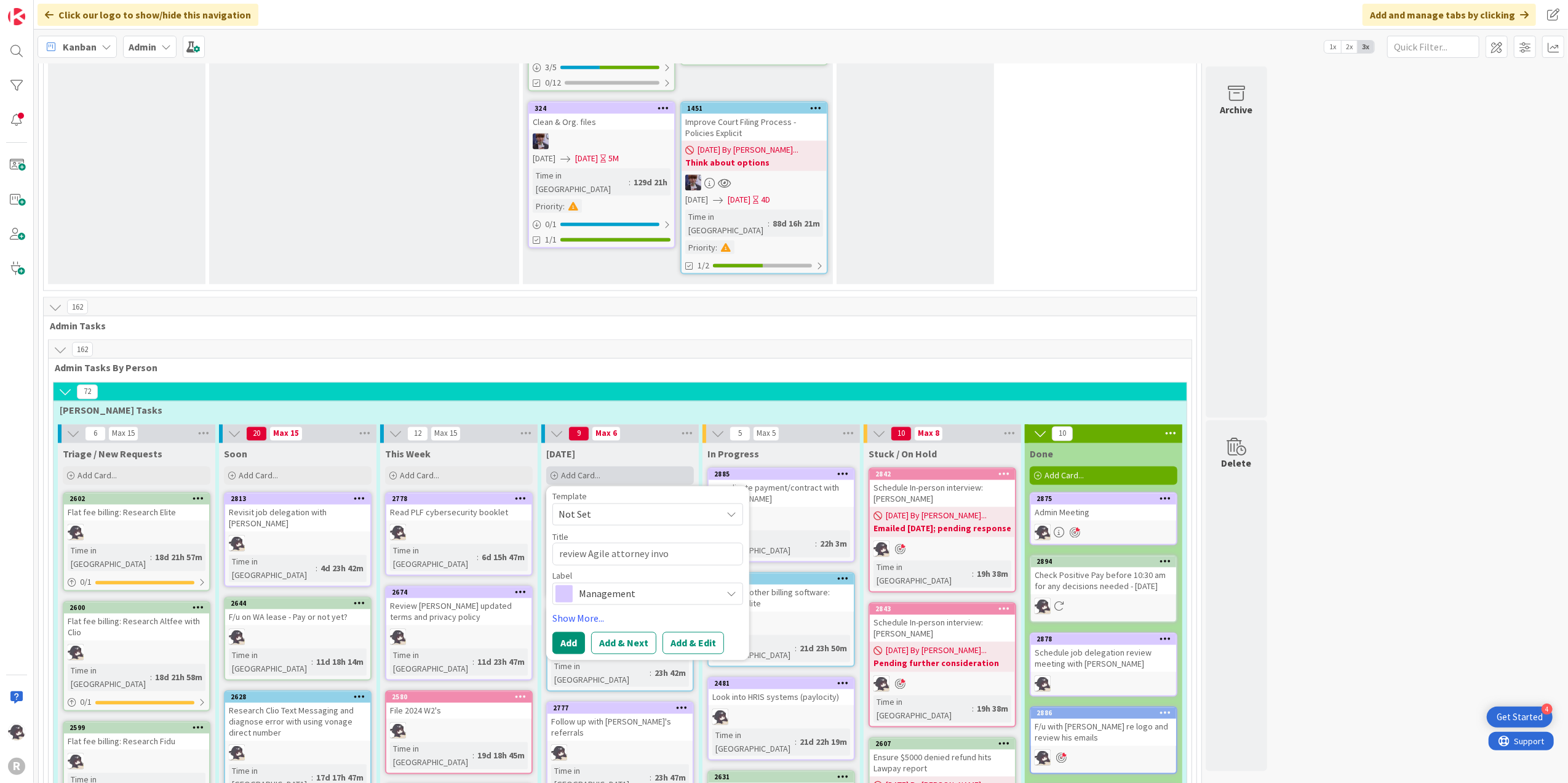
type textarea "x"
type textarea "review Agile attorney invoi"
type textarea "x"
type textarea "review Agile attorney invois"
type textarea "x"
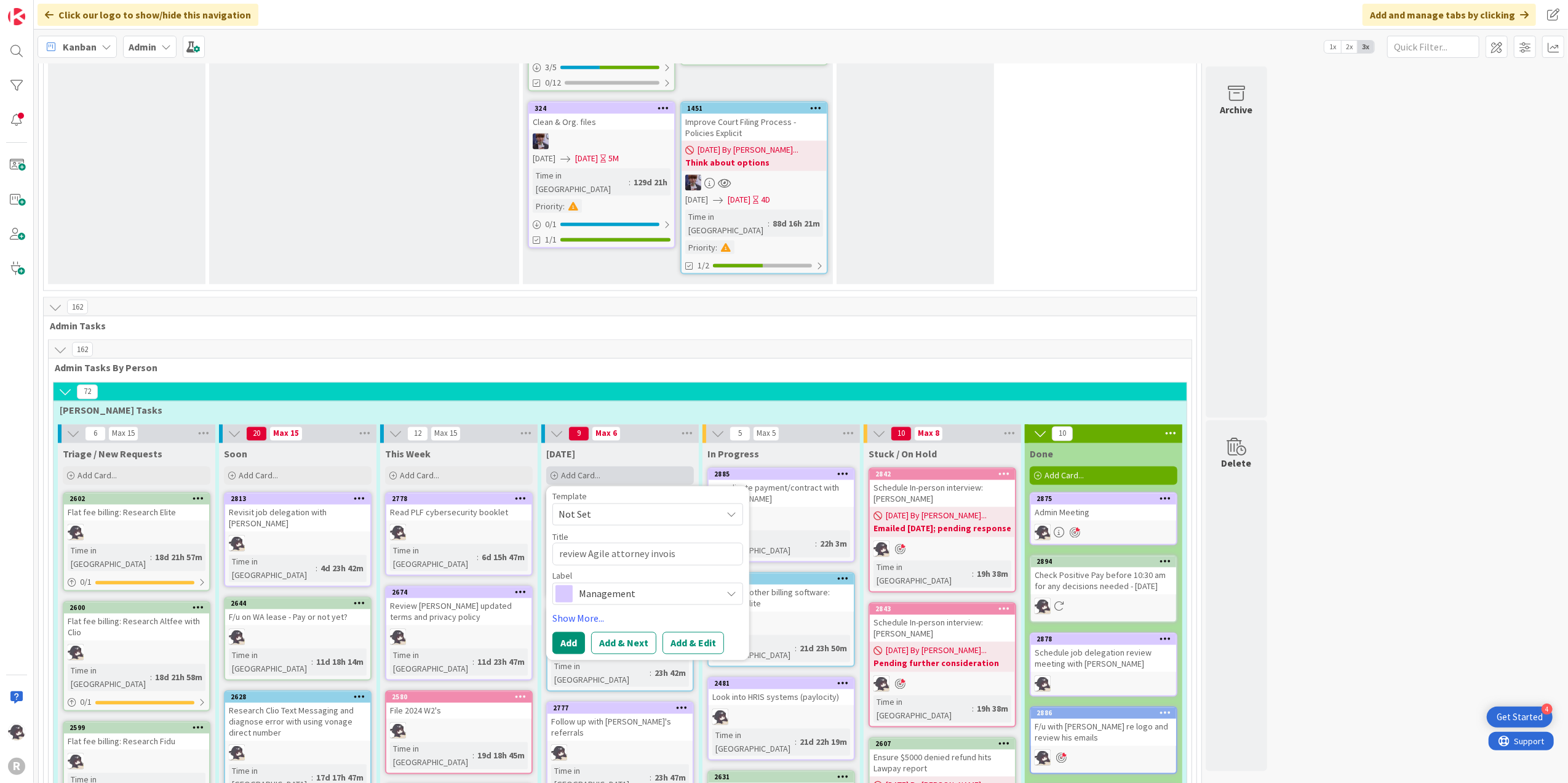
type textarea "review Agile attorney invoise"
type textarea "x"
type textarea "review Agile attorney invois"
type textarea "x"
type textarea "review Agile attorney invoi"
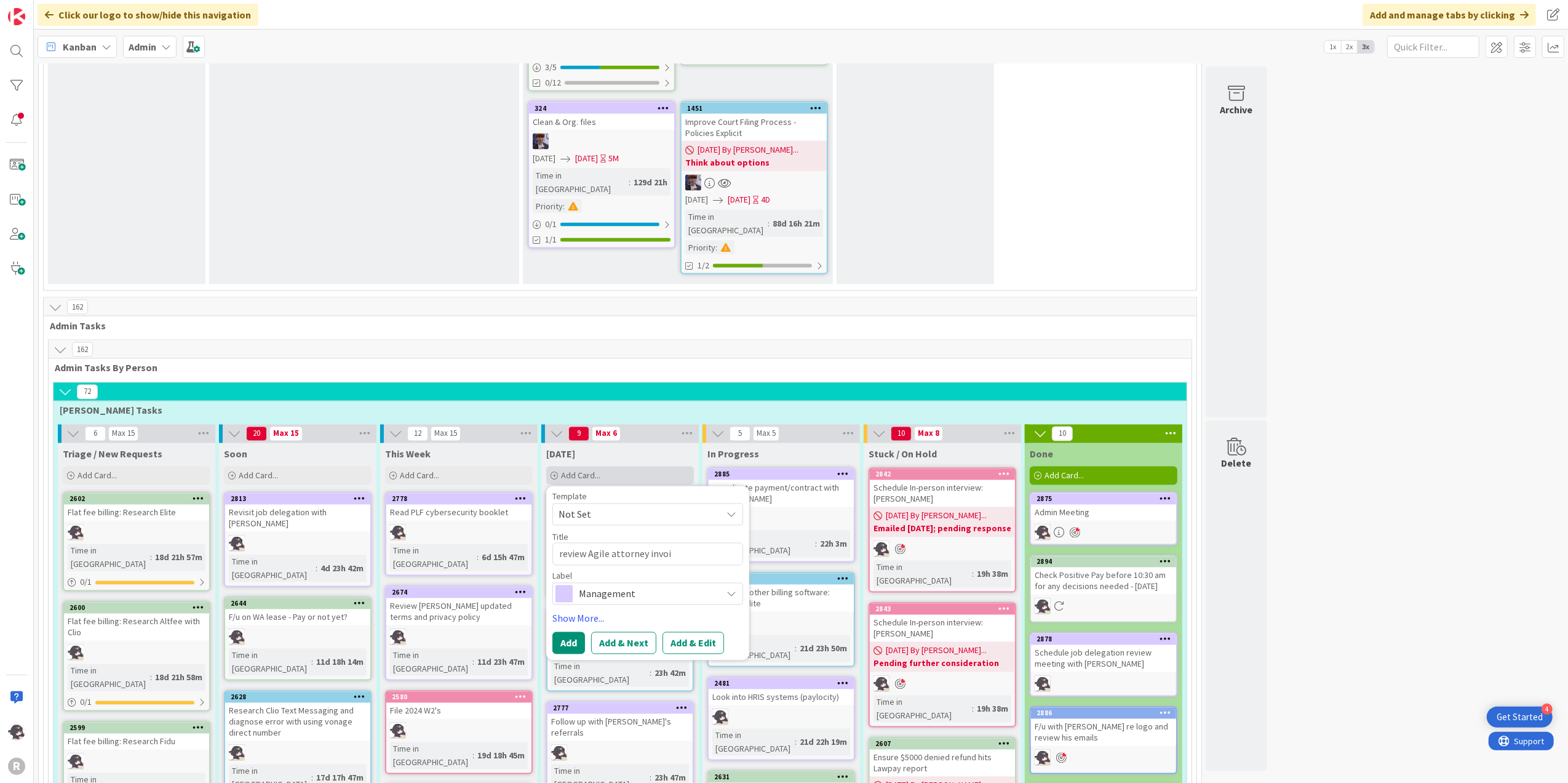
type textarea "x"
type textarea "review Agile attorney invoic"
type textarea "x"
type textarea "review Agile attorney invoice"
type textarea "x"
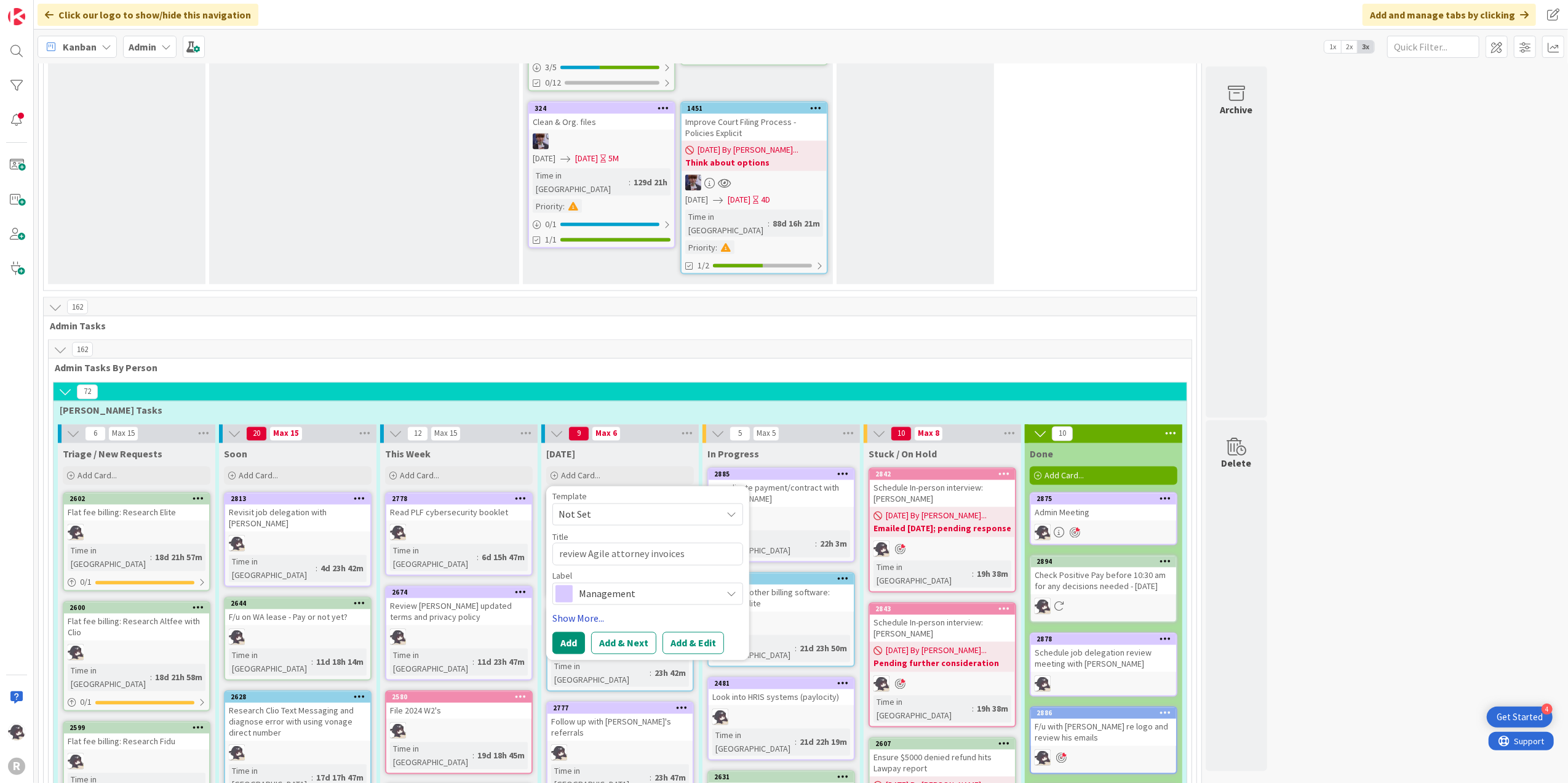
type textarea "review Agile attorney invoices"
click at [585, 612] on link "Show More..." at bounding box center [648, 619] width 191 height 15
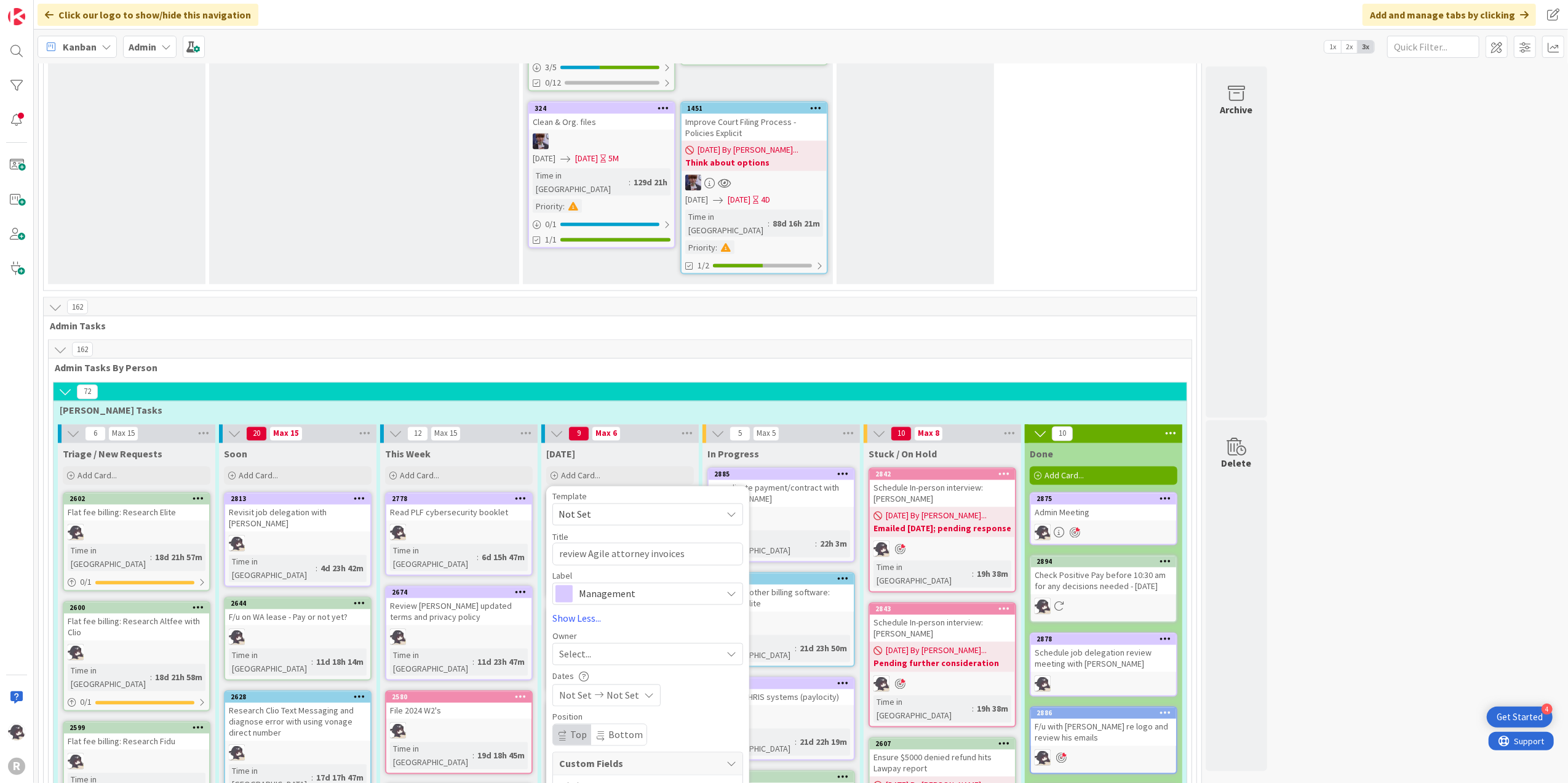
click at [604, 647] on div "Select..." at bounding box center [641, 654] width 163 height 15
click at [613, 725] on span "[PERSON_NAME]" at bounding box center [629, 735] width 60 height 19
type textarea "x"
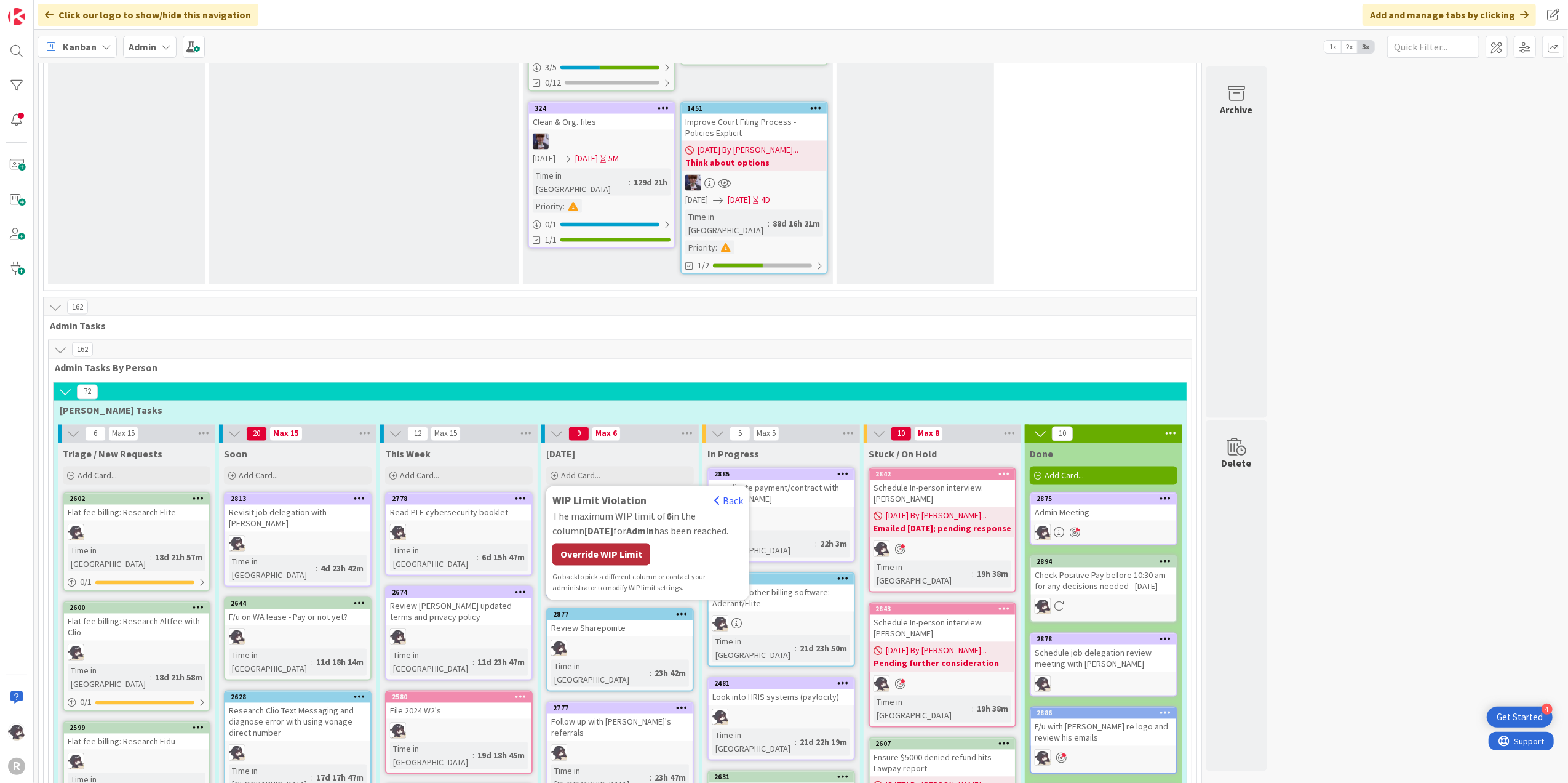
click at [609, 543] on div "Override WIP Limit" at bounding box center [601, 554] width 97 height 22
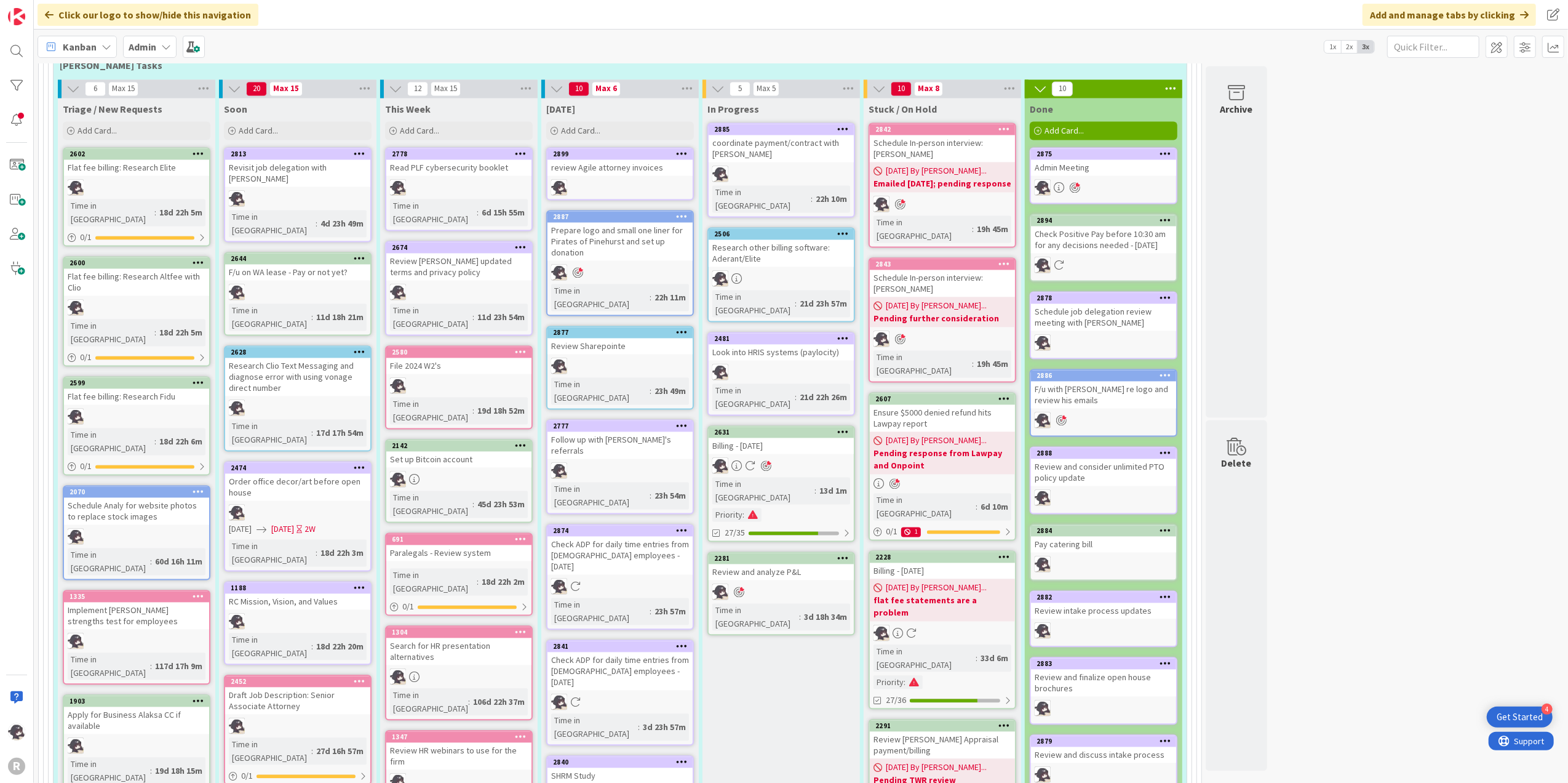
scroll to position [2298, 0]
